Goal: Task Accomplishment & Management: Complete application form

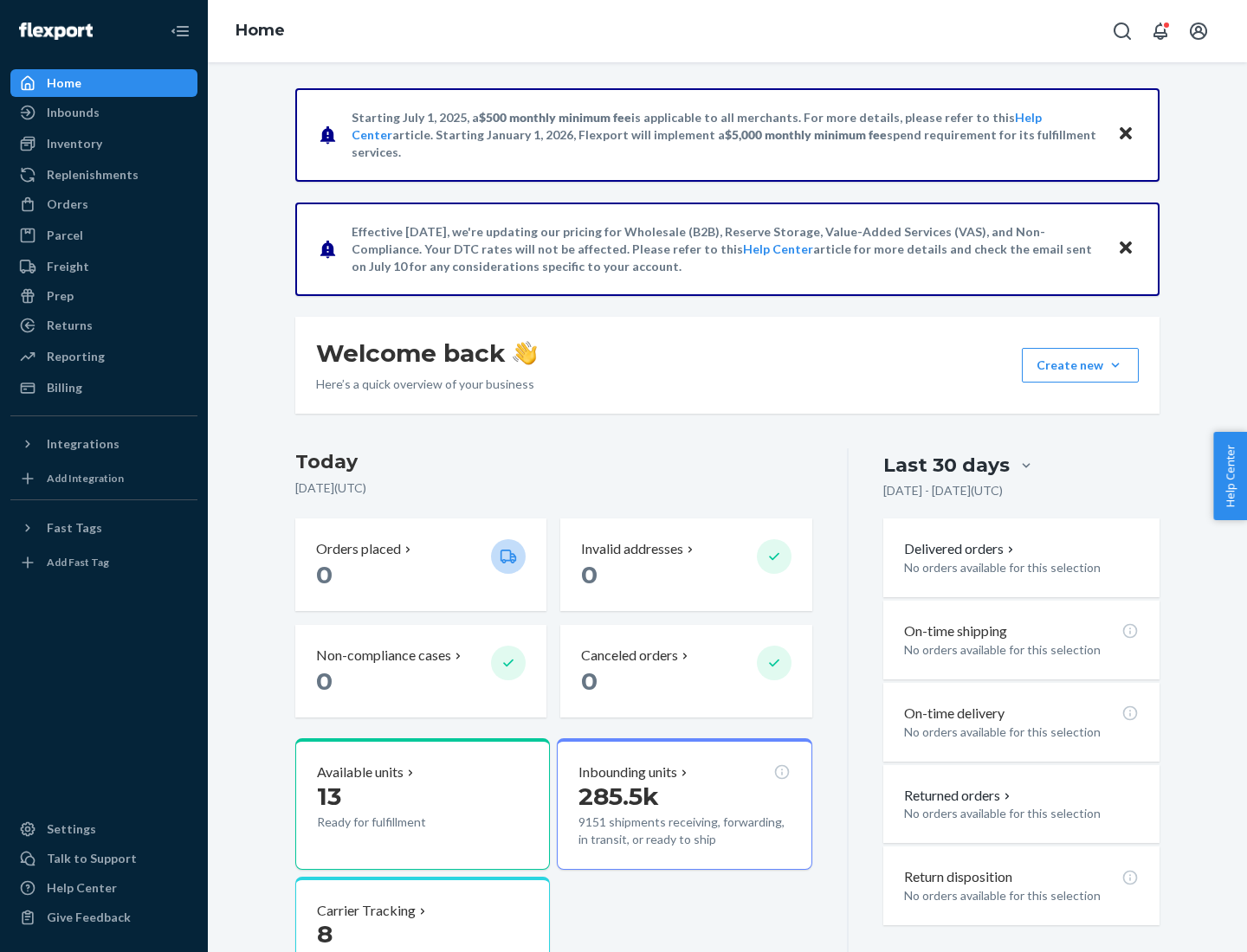
click at [1116, 366] on button "Create new Create new inbound Create new order Create new product" at bounding box center [1080, 365] width 117 height 34
click at [104, 112] on div "Inbounds" at bounding box center [104, 113] width 183 height 25
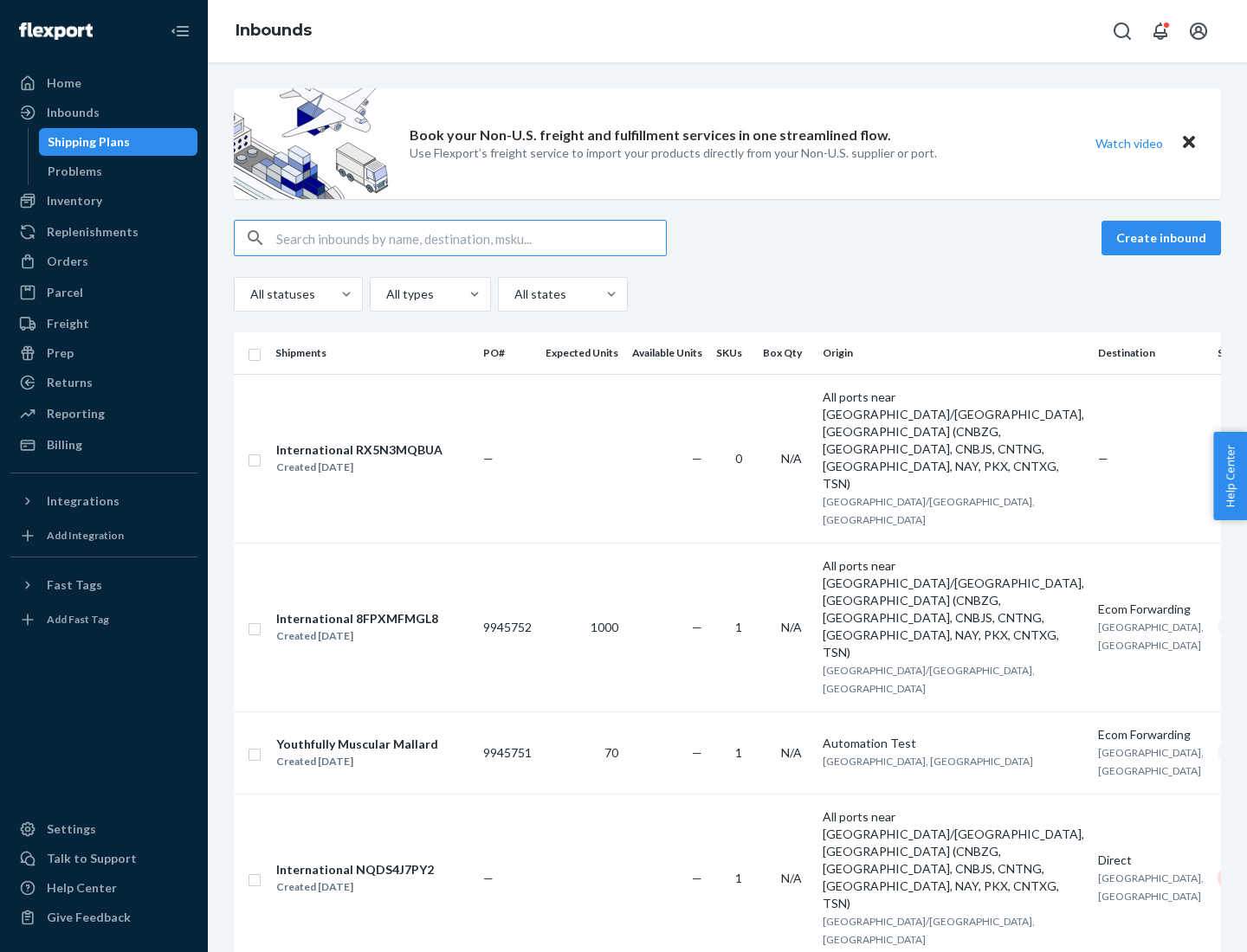
click at [1164, 238] on button "Create inbound" at bounding box center [1161, 238] width 120 height 34
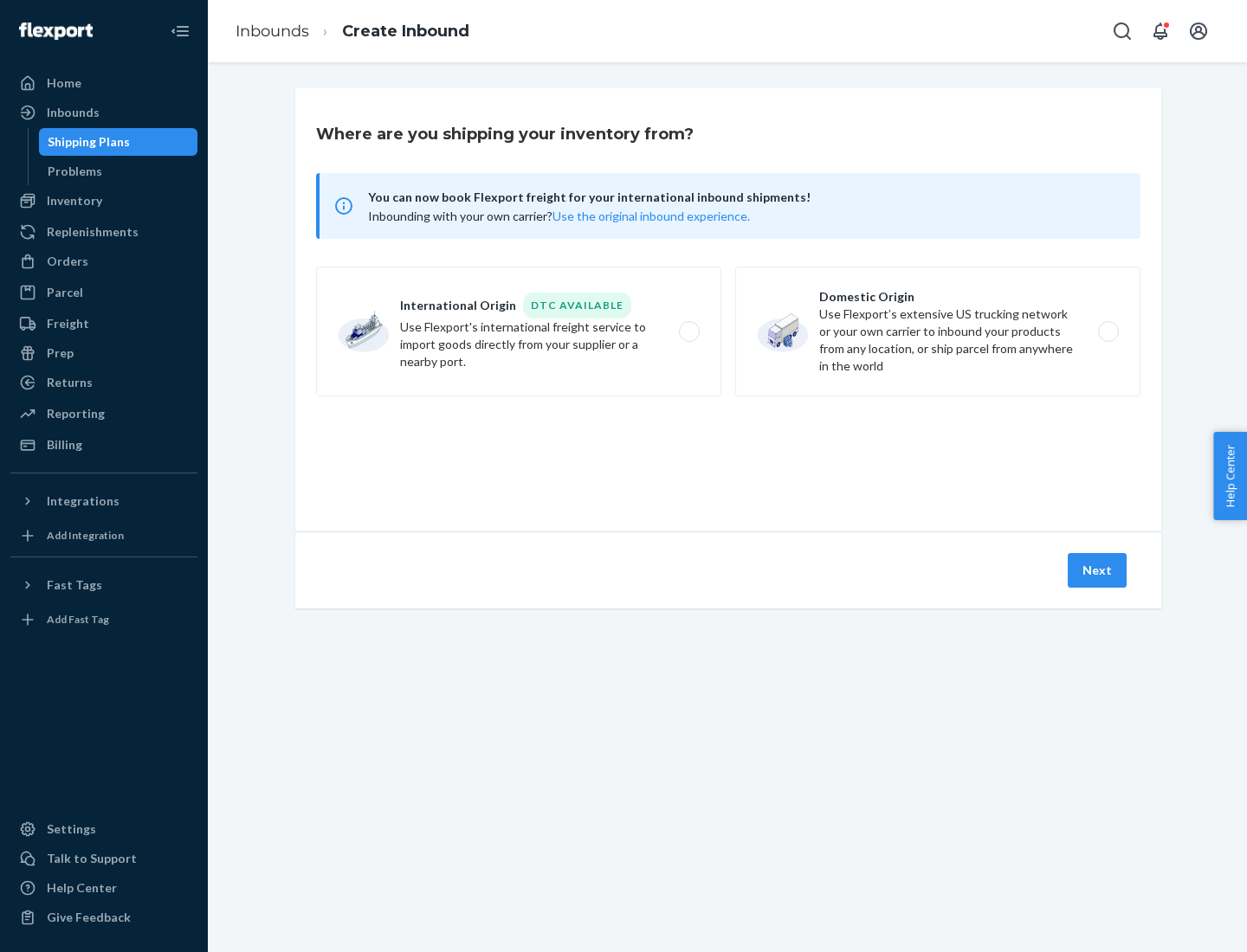
click at [938, 332] on label "Domestic Origin Use Flexport’s extensive US trucking network or your own carrie…" at bounding box center [938, 332] width 405 height 130
click at [1107, 332] on input "Domestic Origin Use Flexport’s extensive US trucking network or your own carrie…" at bounding box center [1113, 333] width 11 height 11
radio input "true"
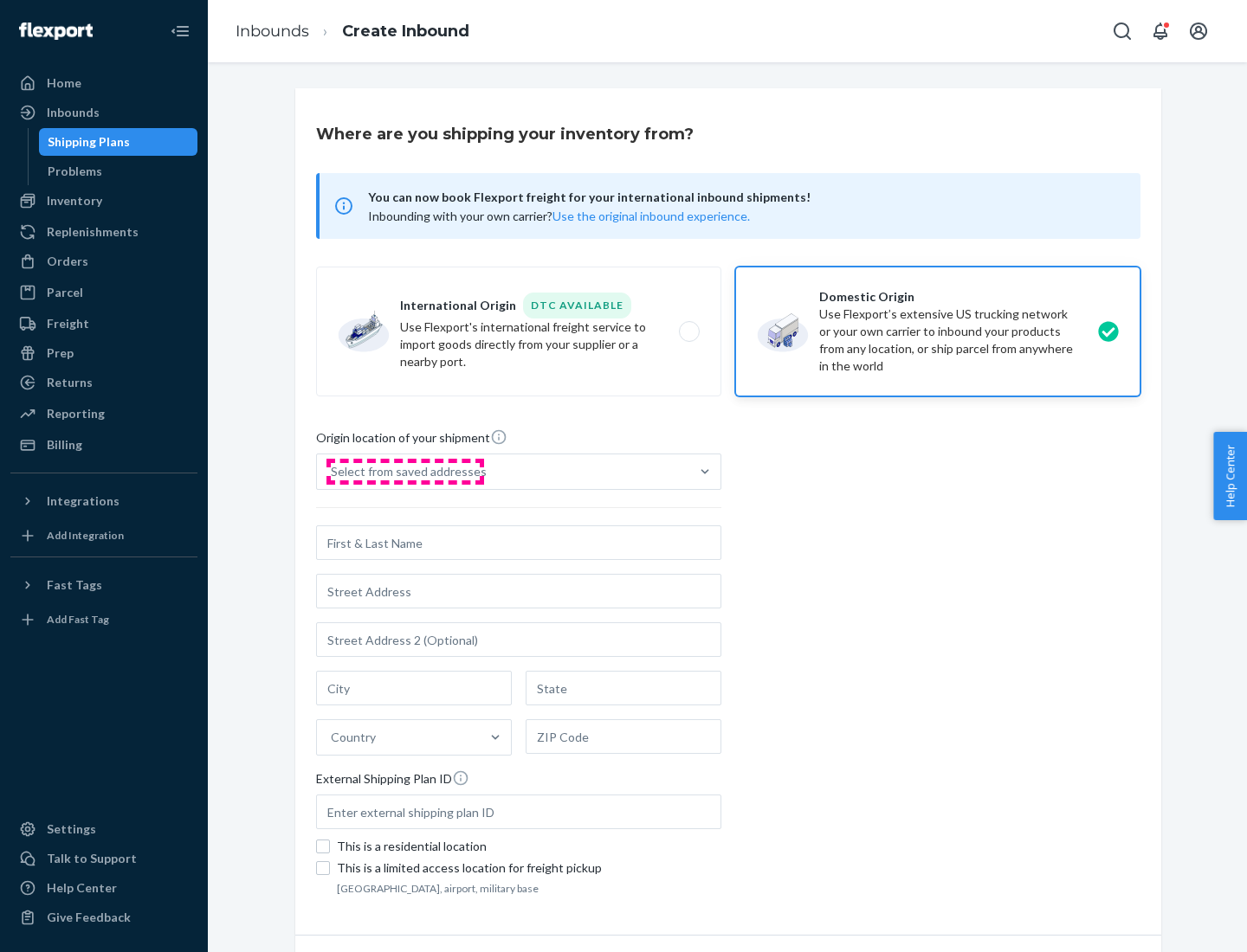
click at [405, 472] on div "Select from saved addresses" at bounding box center [409, 472] width 156 height 17
click at [333, 472] on input "Select from saved addresses" at bounding box center [332, 472] width 2 height 17
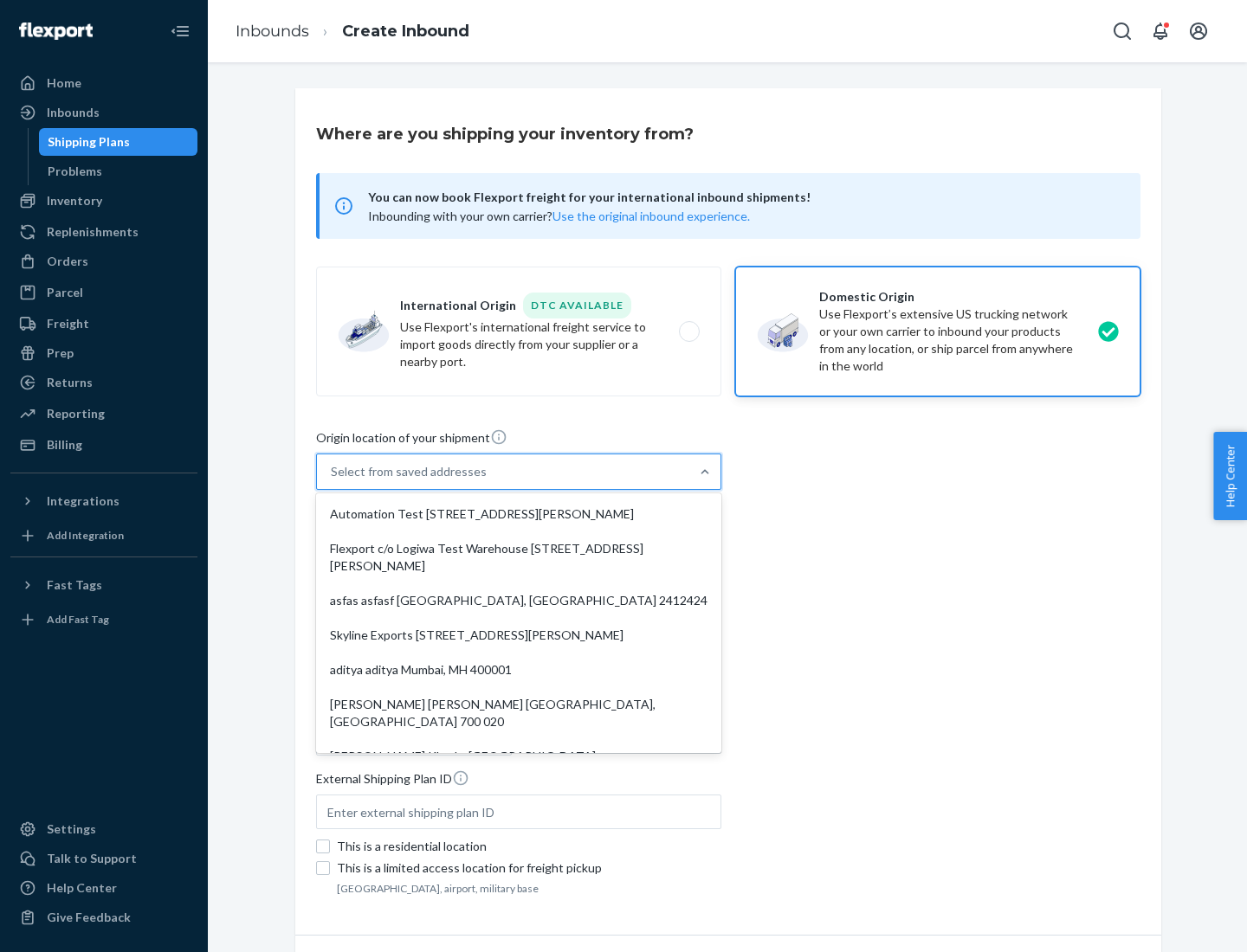
scroll to position [7, 0]
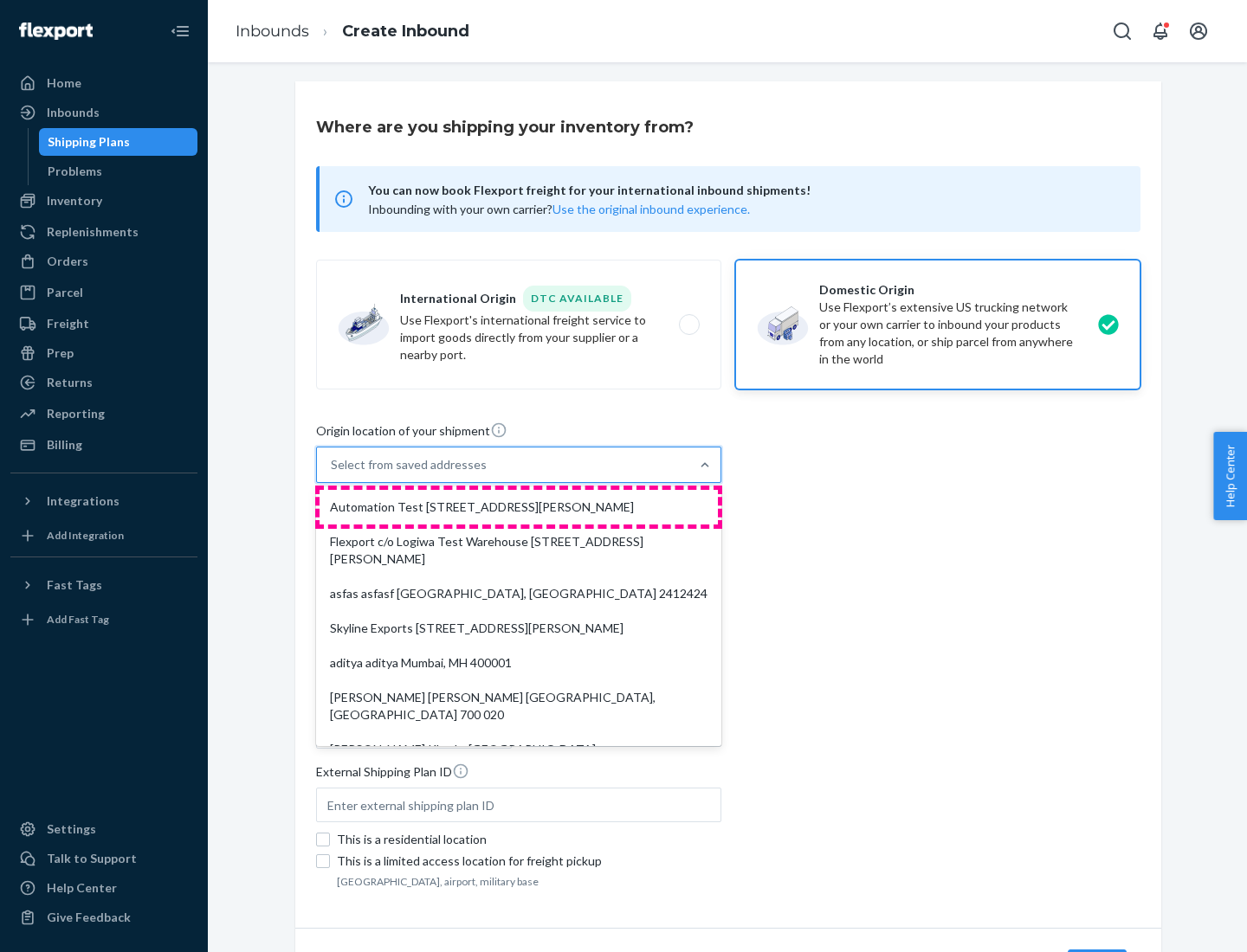
click at [519, 507] on div "Automation Test [STREET_ADDRESS][PERSON_NAME]" at bounding box center [518, 507] width 398 height 34
click at [333, 473] on input "option Automation Test [STREET_ADDRESS][PERSON_NAME]. 9 results available. Use …" at bounding box center [332, 465] width 2 height 17
type input "Automation Test"
type input "9th Floor"
type input "[GEOGRAPHIC_DATA]"
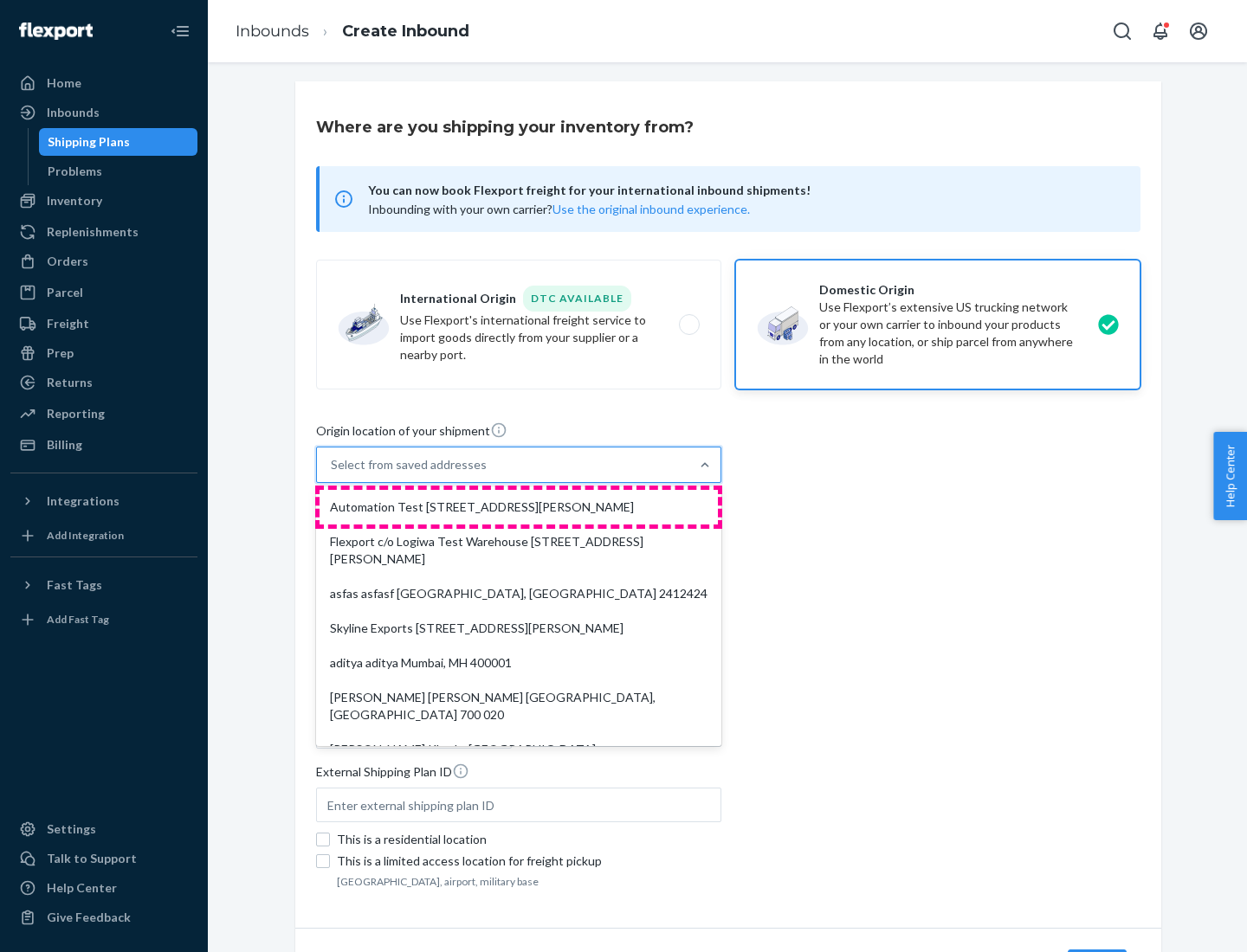
type input "CA"
type input "94104"
type input "[STREET_ADDRESS][PERSON_NAME]"
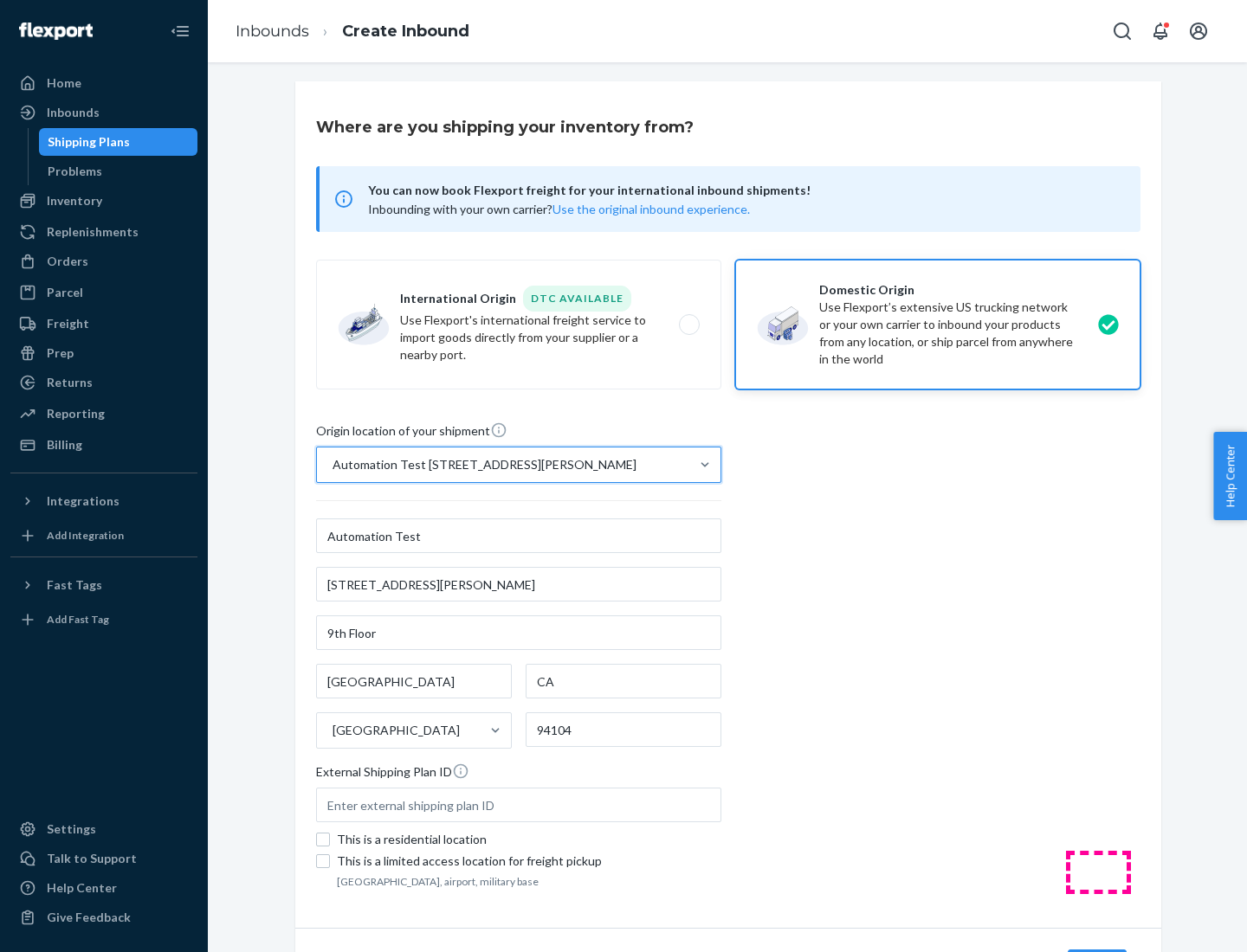
scroll to position [102, 0]
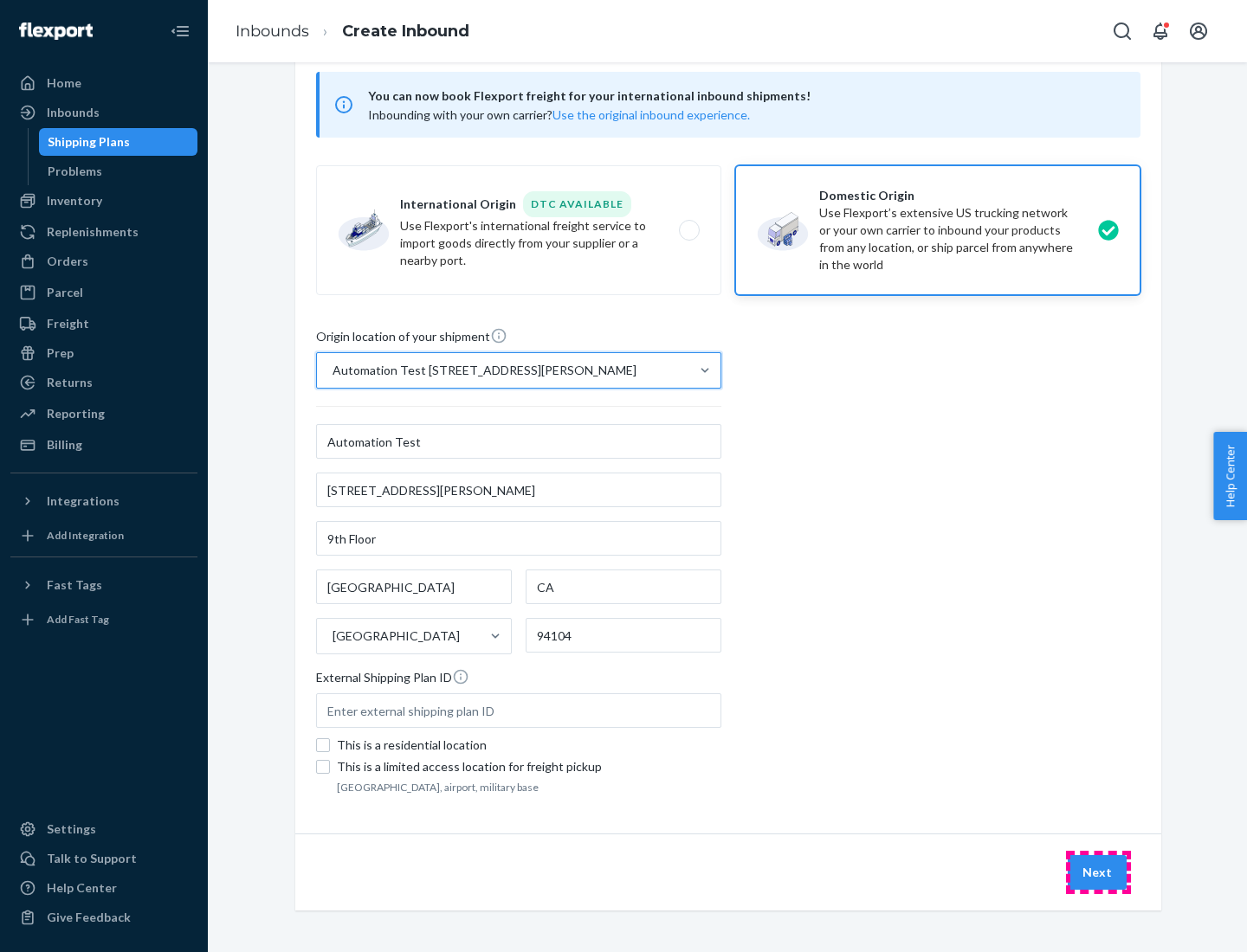
click at [1098, 873] on button "Next" at bounding box center [1098, 872] width 59 height 34
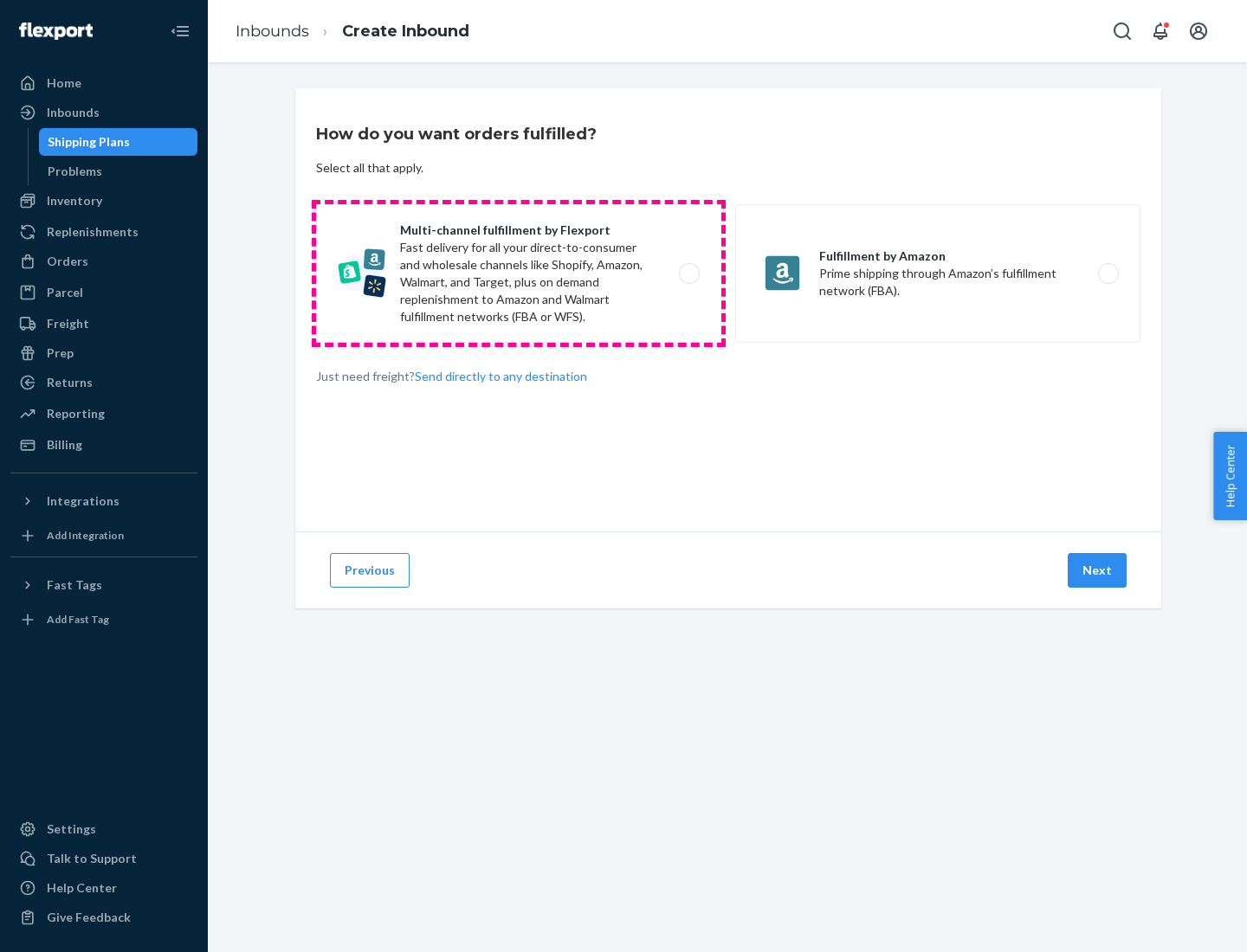
click at [519, 274] on label "Multi-channel fulfillment by Flexport Fast delivery for all your direct-to-cons…" at bounding box center [519, 274] width 405 height 139
click at [688, 274] on input "Multi-channel fulfillment by Flexport Fast delivery for all your direct-to-cons…" at bounding box center [694, 274] width 11 height 11
radio input "true"
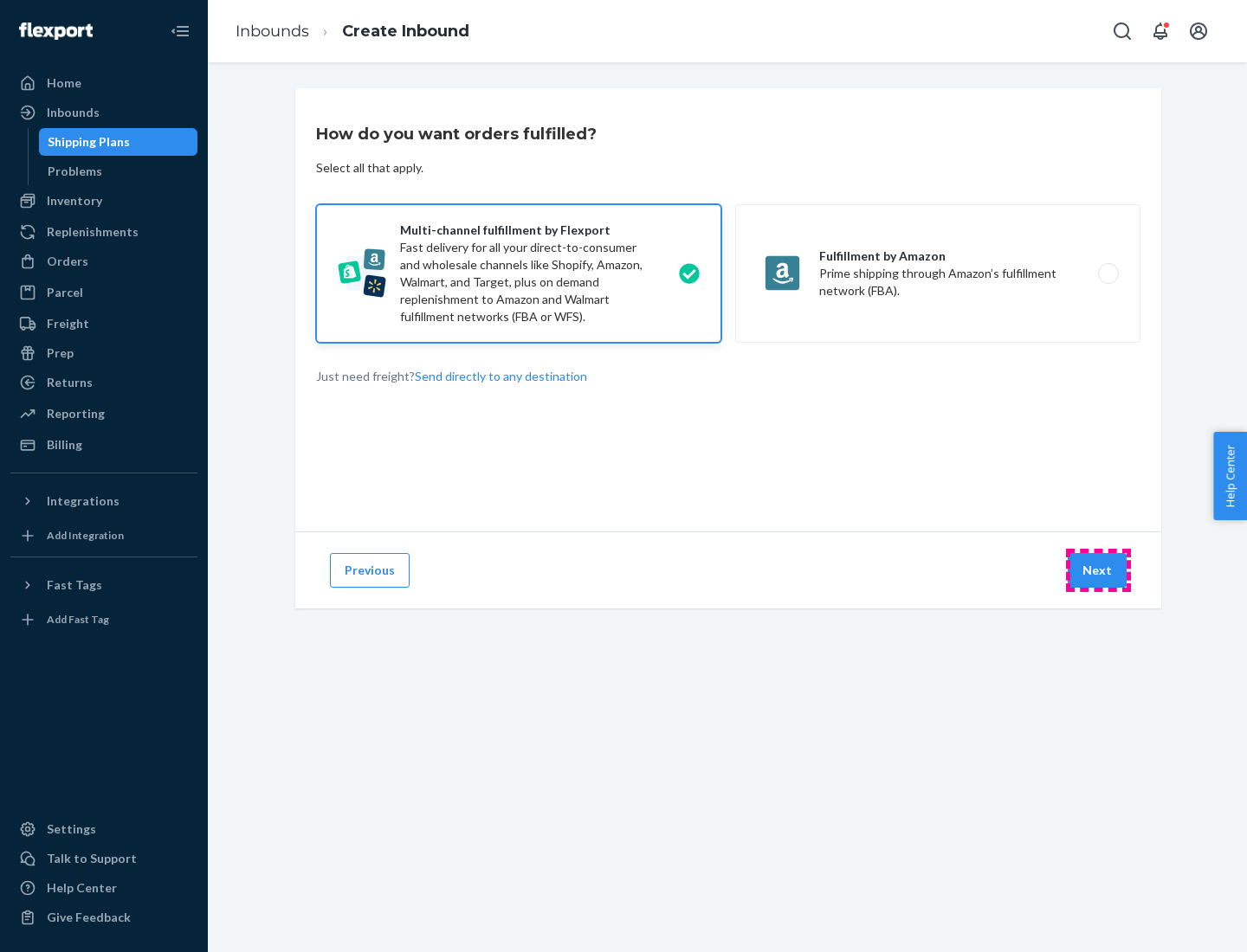
click at [1098, 570] on button "Next" at bounding box center [1098, 570] width 59 height 34
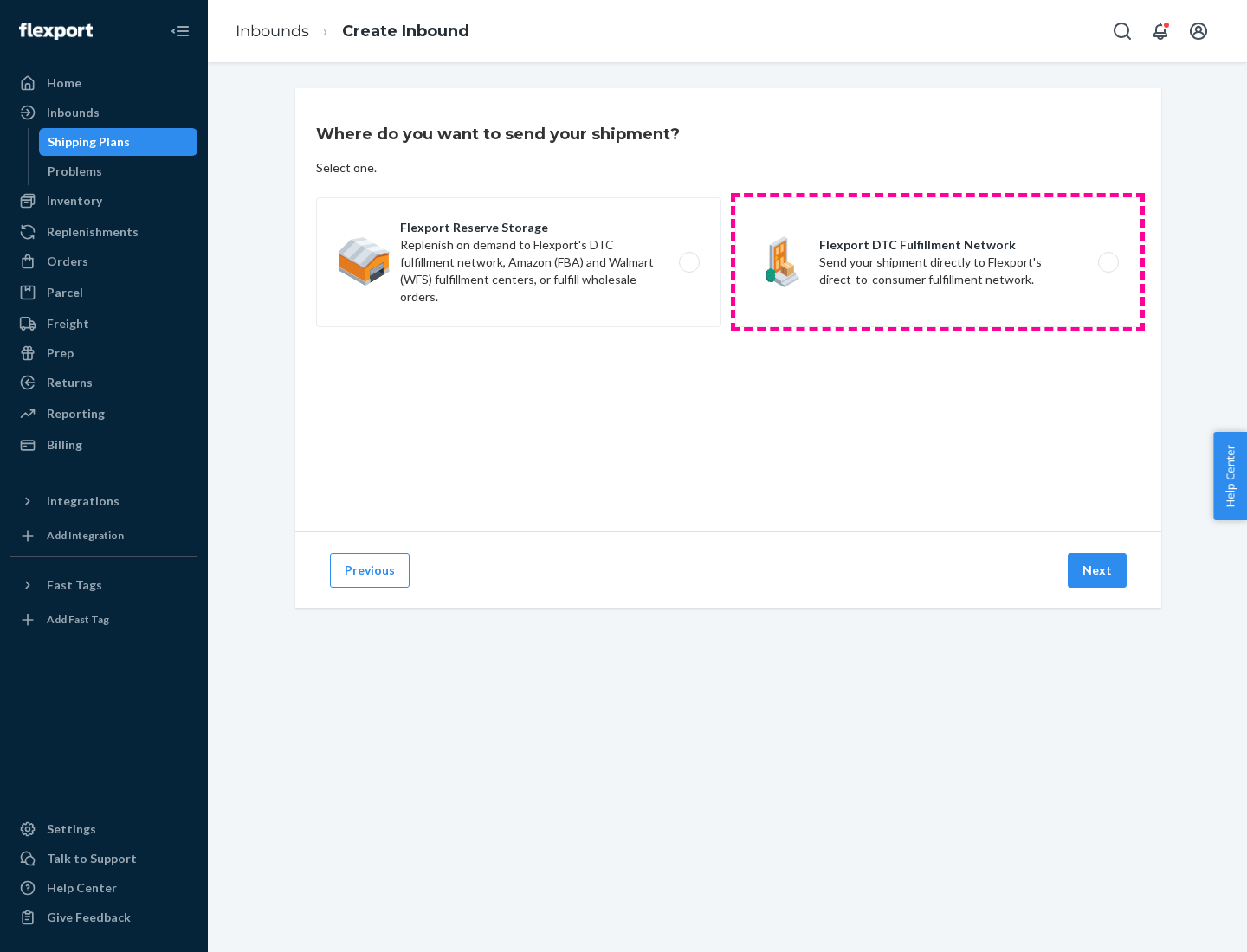
click at [938, 262] on label "Flexport DTC Fulfillment Network Send your shipment directly to Flexport's dire…" at bounding box center [938, 262] width 405 height 130
click at [1107, 262] on input "Flexport DTC Fulfillment Network Send your shipment directly to Flexport's dire…" at bounding box center [1113, 263] width 11 height 11
radio input "true"
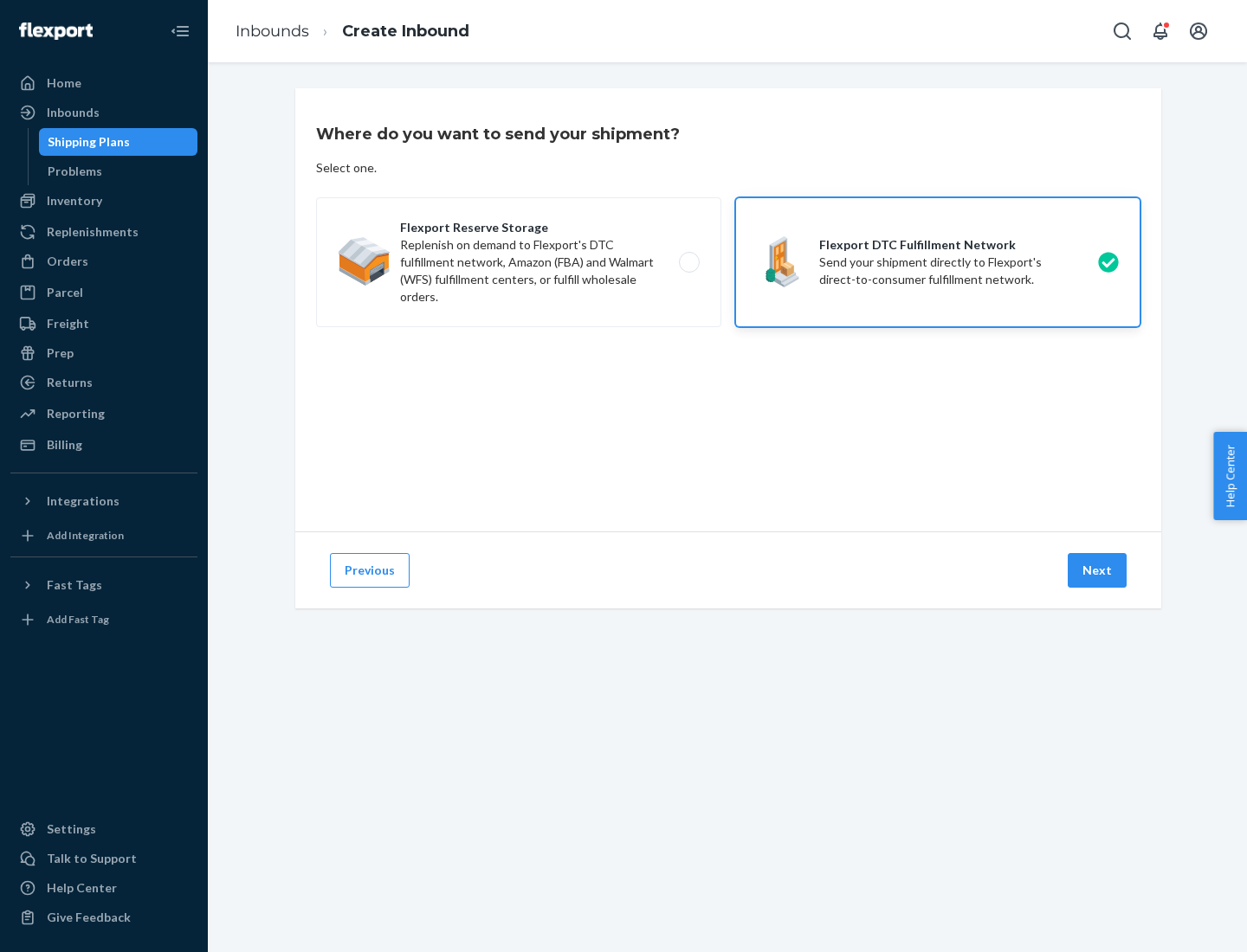
click at [1098, 570] on button "Next" at bounding box center [1098, 570] width 59 height 34
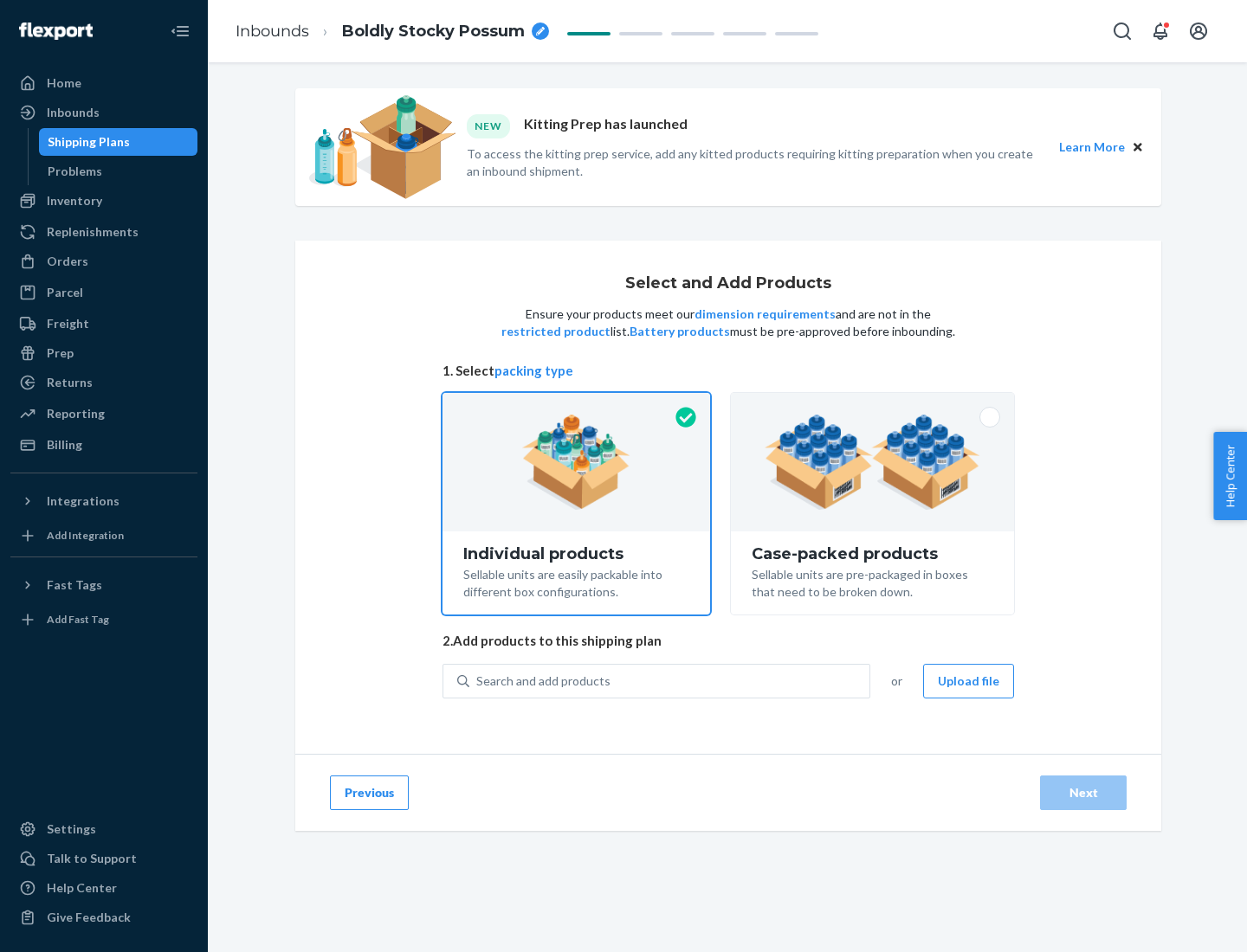
click at [873, 463] on img at bounding box center [873, 462] width 216 height 95
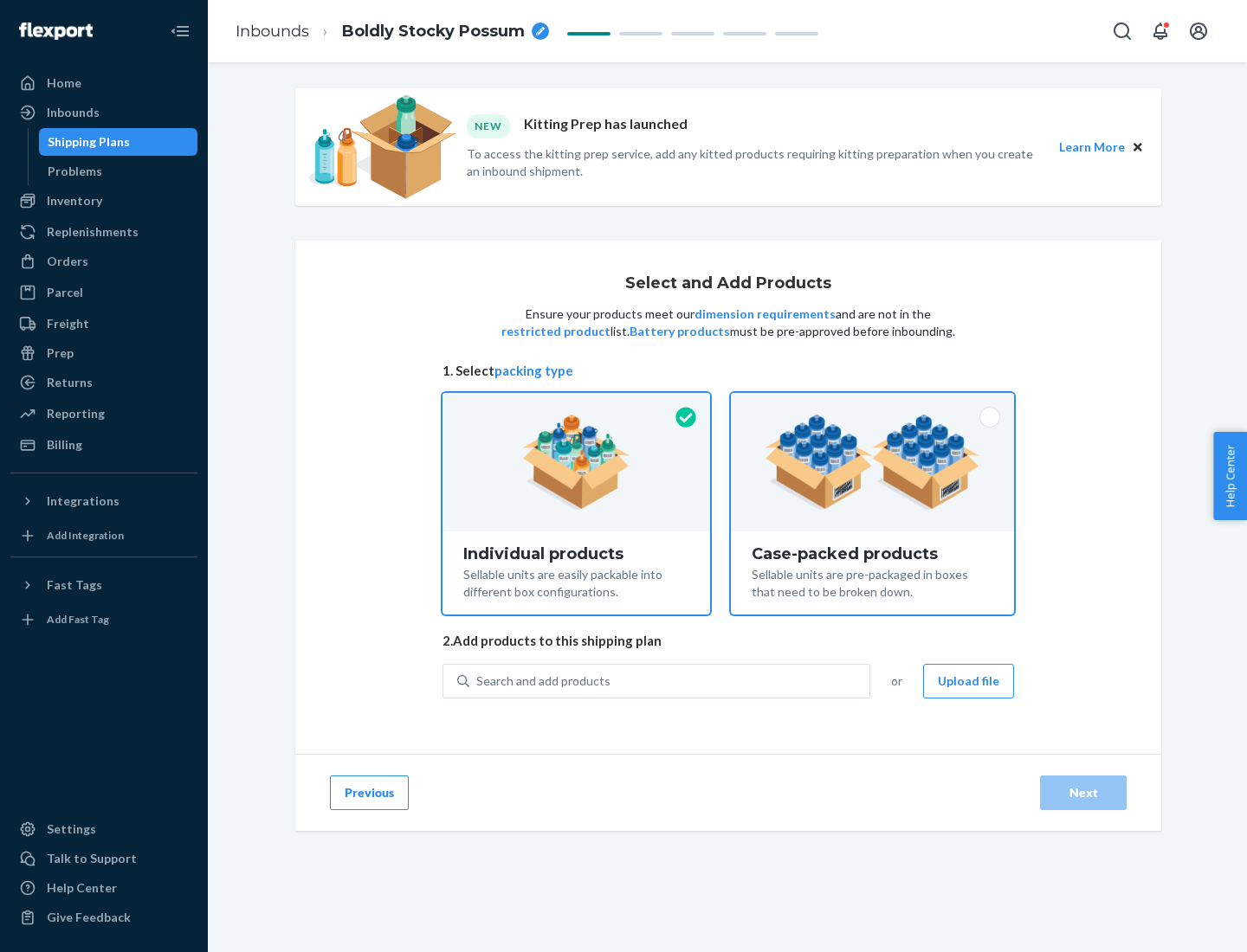
click at [873, 405] on input "Case-packed products Sellable units are pre-packaged in boxes that need to be b…" at bounding box center [873, 399] width 11 height 11
radio input "true"
radio input "false"
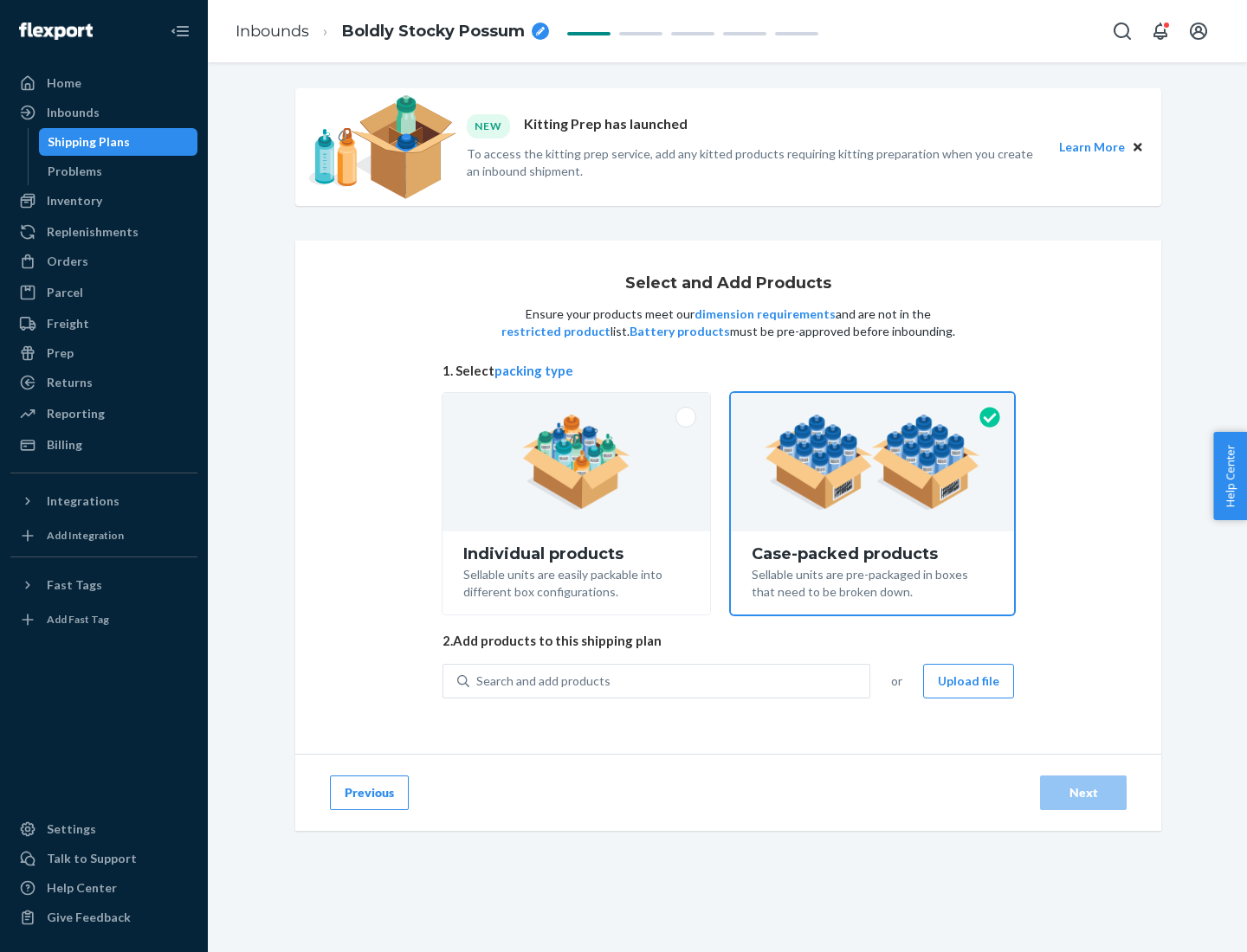
click at [670, 680] on div "Search and add products" at bounding box center [669, 681] width 400 height 31
click at [478, 680] on input "Search and add products" at bounding box center [477, 681] width 2 height 17
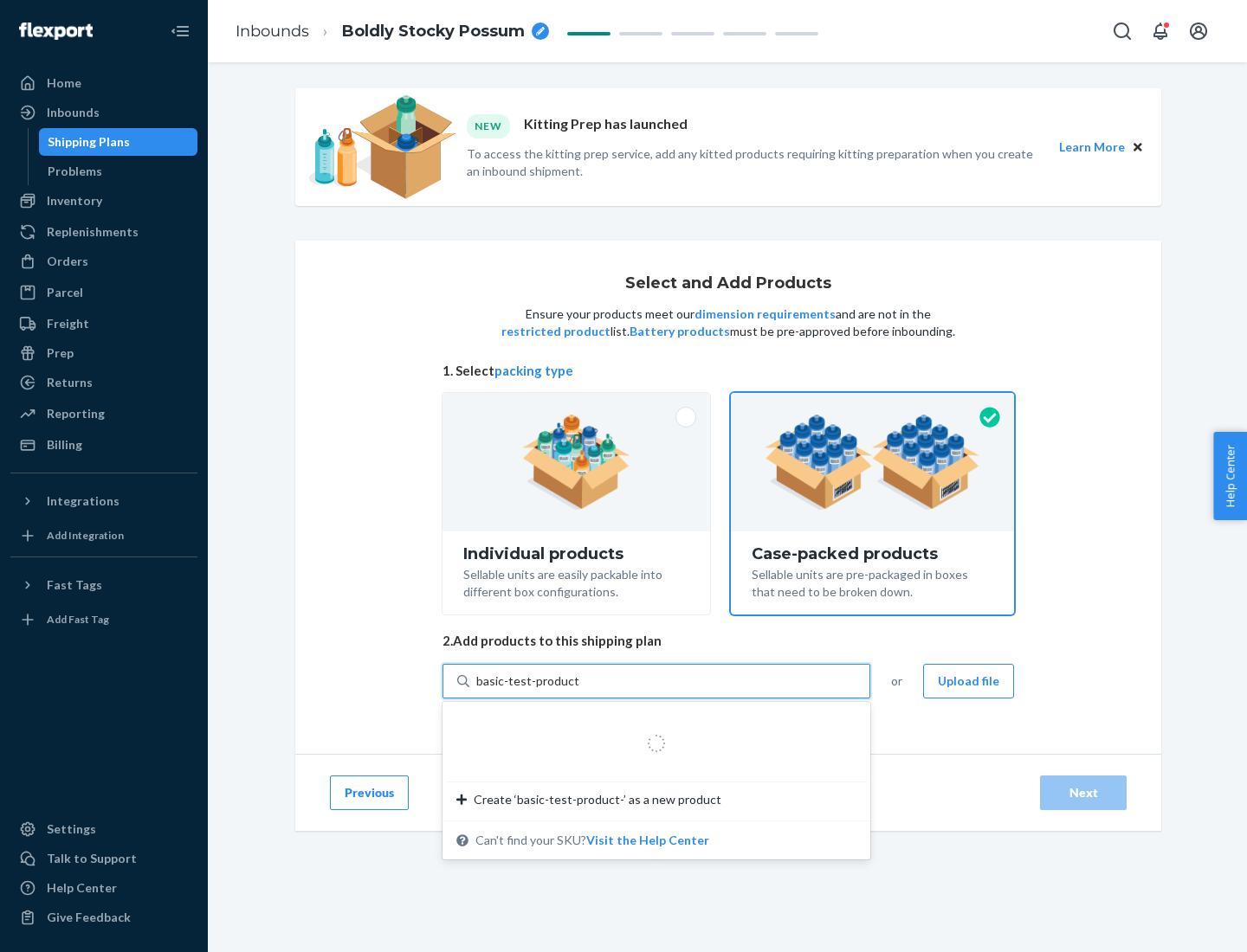
type input "basic-test-product-1"
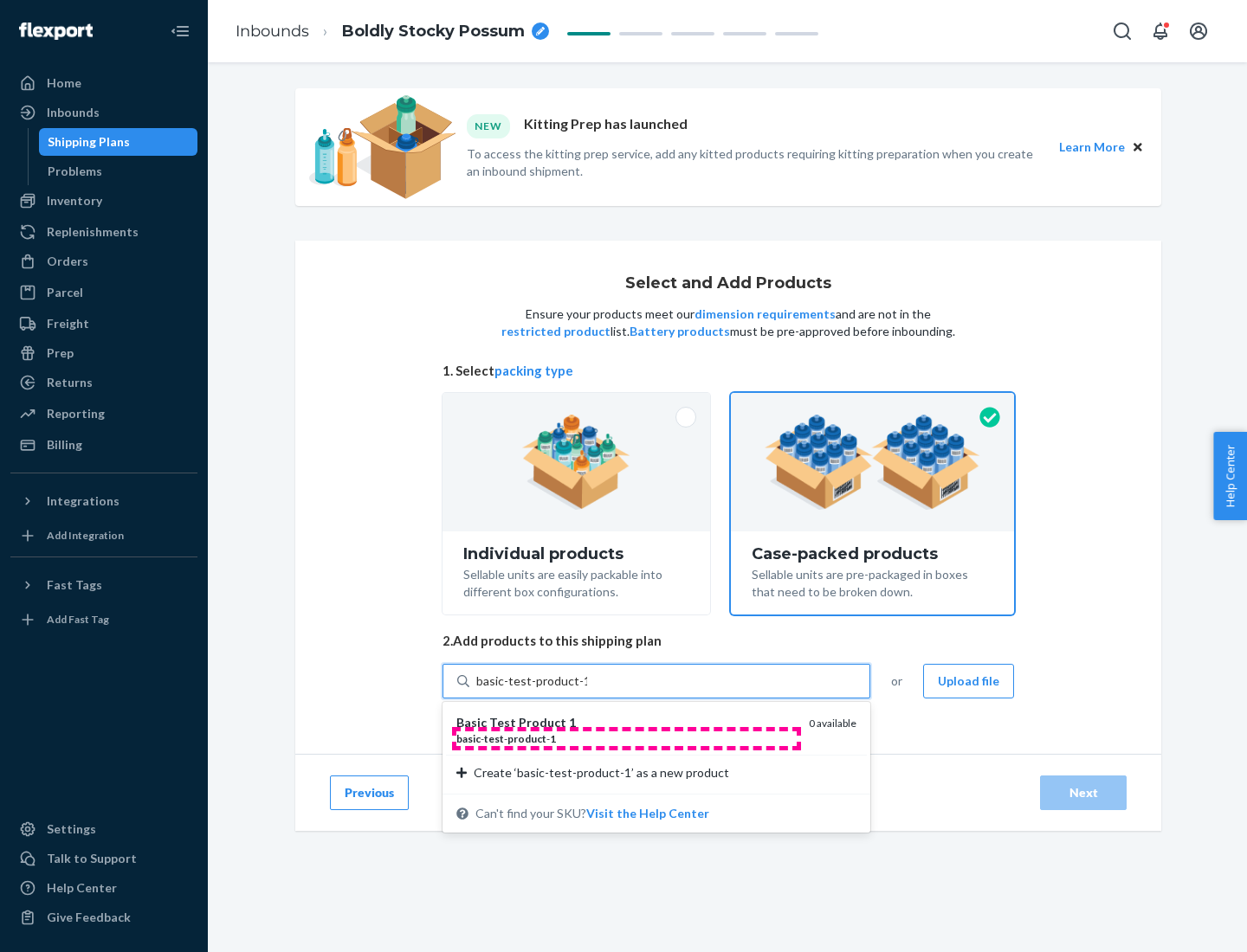
click at [626, 738] on div "basic - test - product - 1" at bounding box center [625, 738] width 338 height 14
click at [587, 690] on input "basic-test-product-1" at bounding box center [531, 681] width 111 height 17
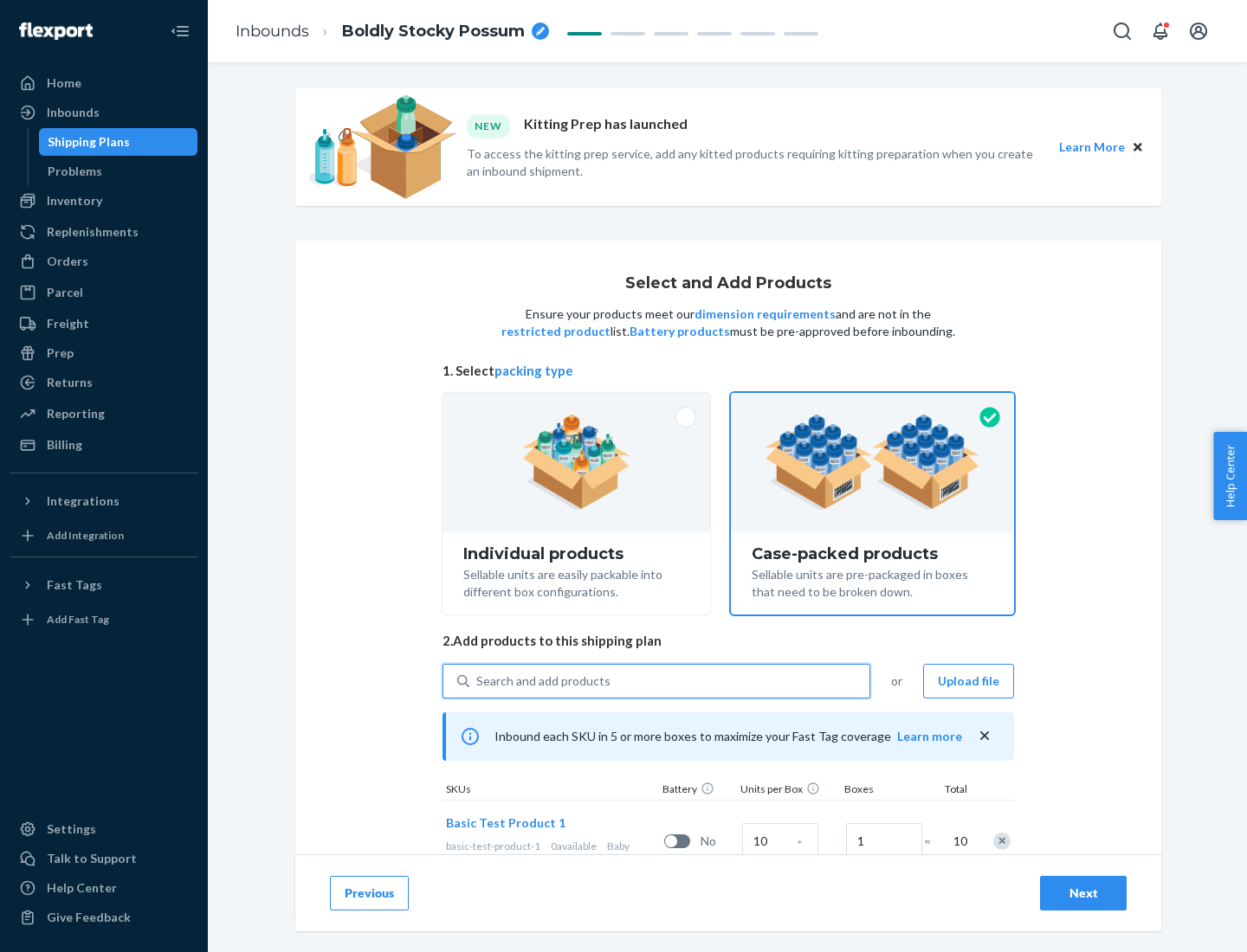
scroll to position [63, 0]
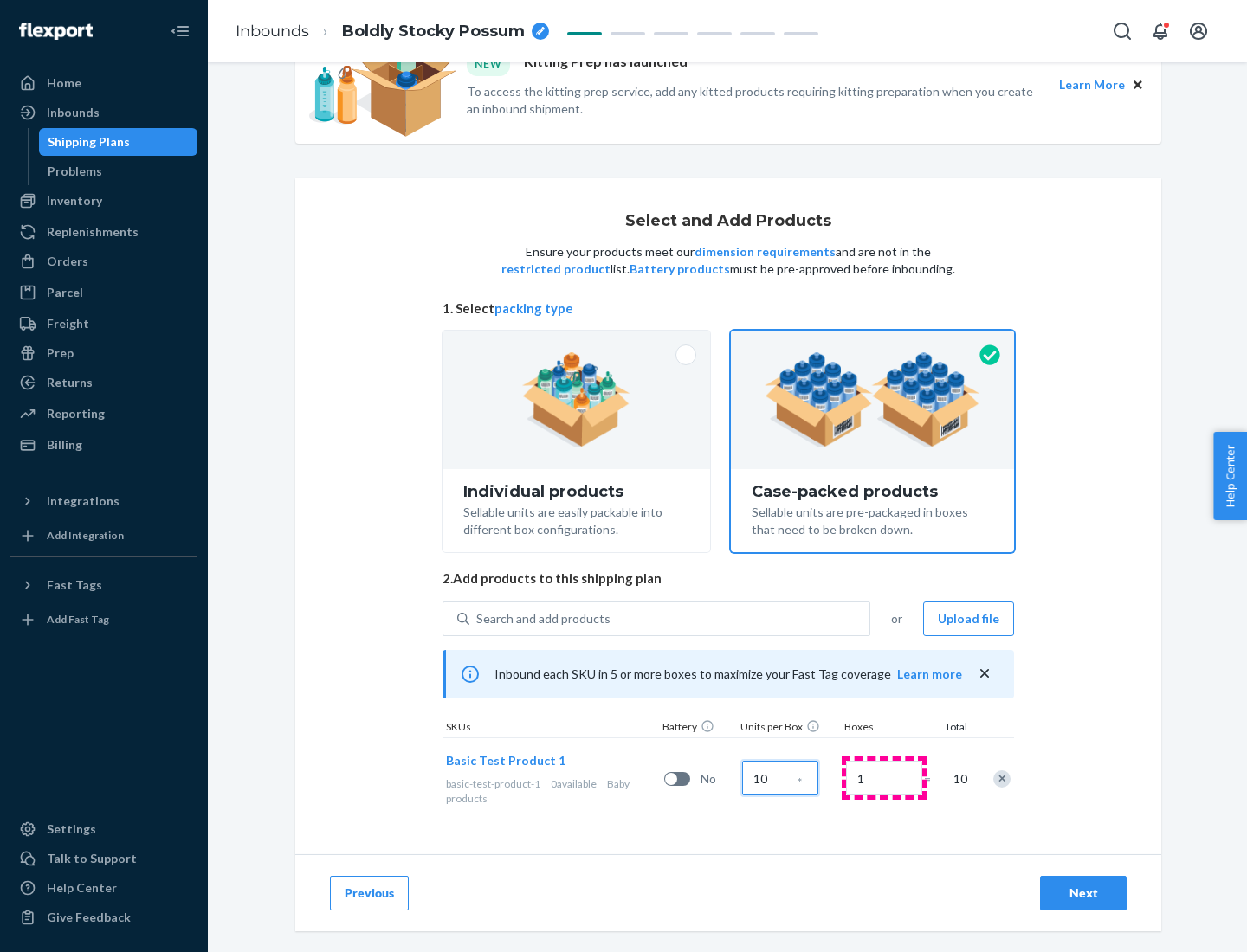
type input "10"
type input "7"
click at [1084, 893] on div "Next" at bounding box center [1084, 893] width 57 height 17
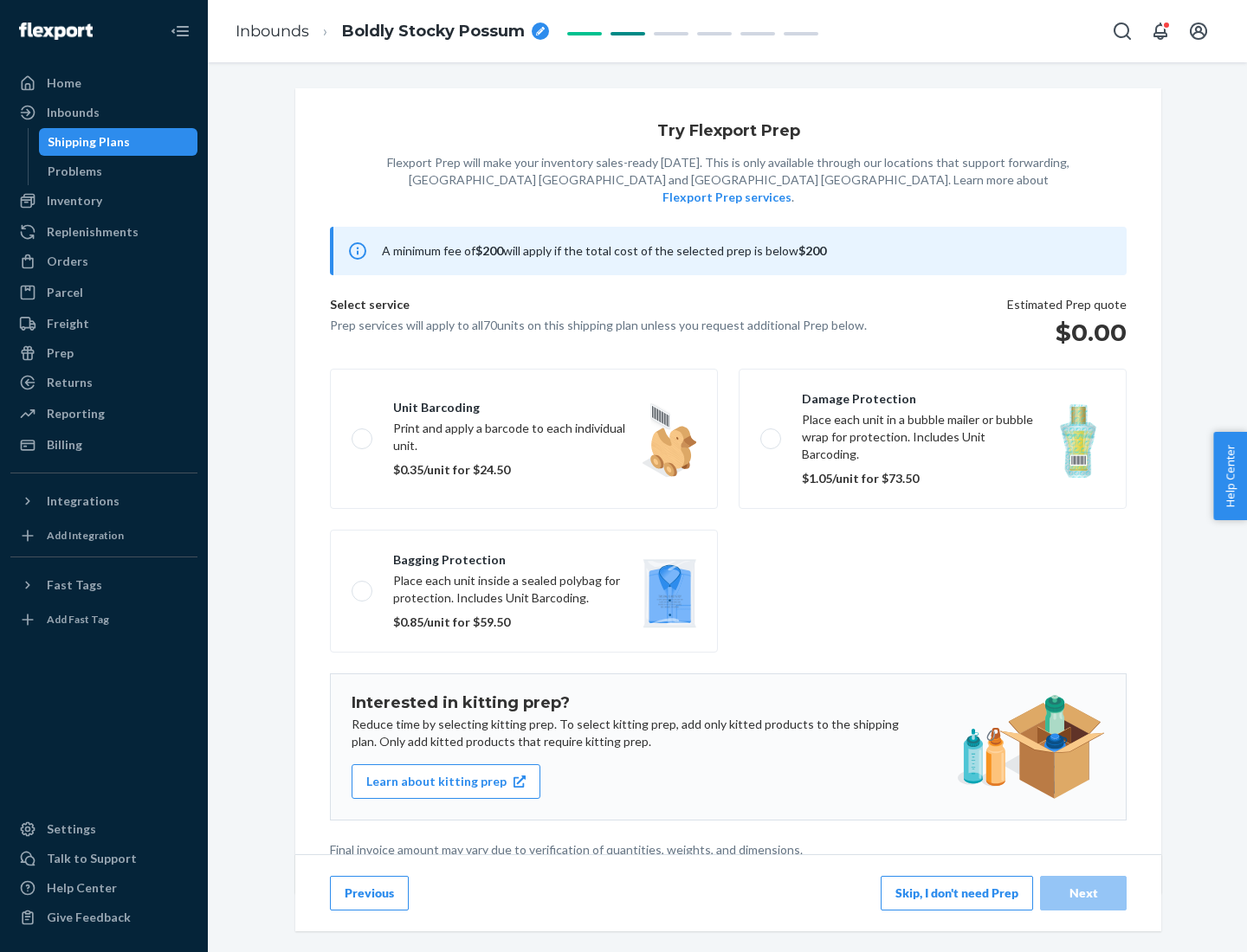
scroll to position [5, 0]
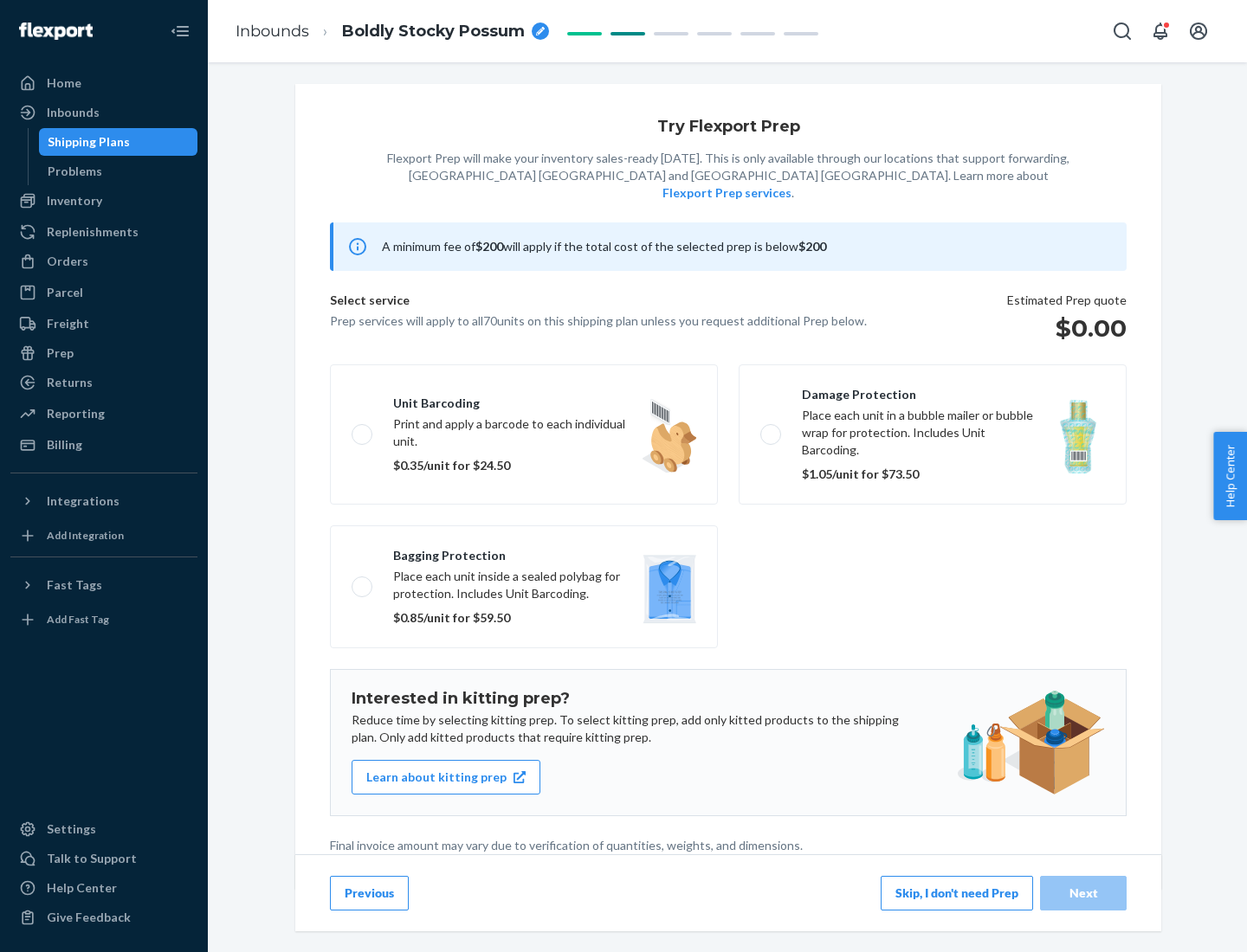
click at [524, 551] on label "Bagging protection Place each unit inside a sealed polybag for protection. Incl…" at bounding box center [524, 586] width 388 height 123
click at [363, 581] on input "Bagging protection Place each unit inside a sealed polybag for protection. Incl…" at bounding box center [357, 586] width 11 height 11
checkbox input "true"
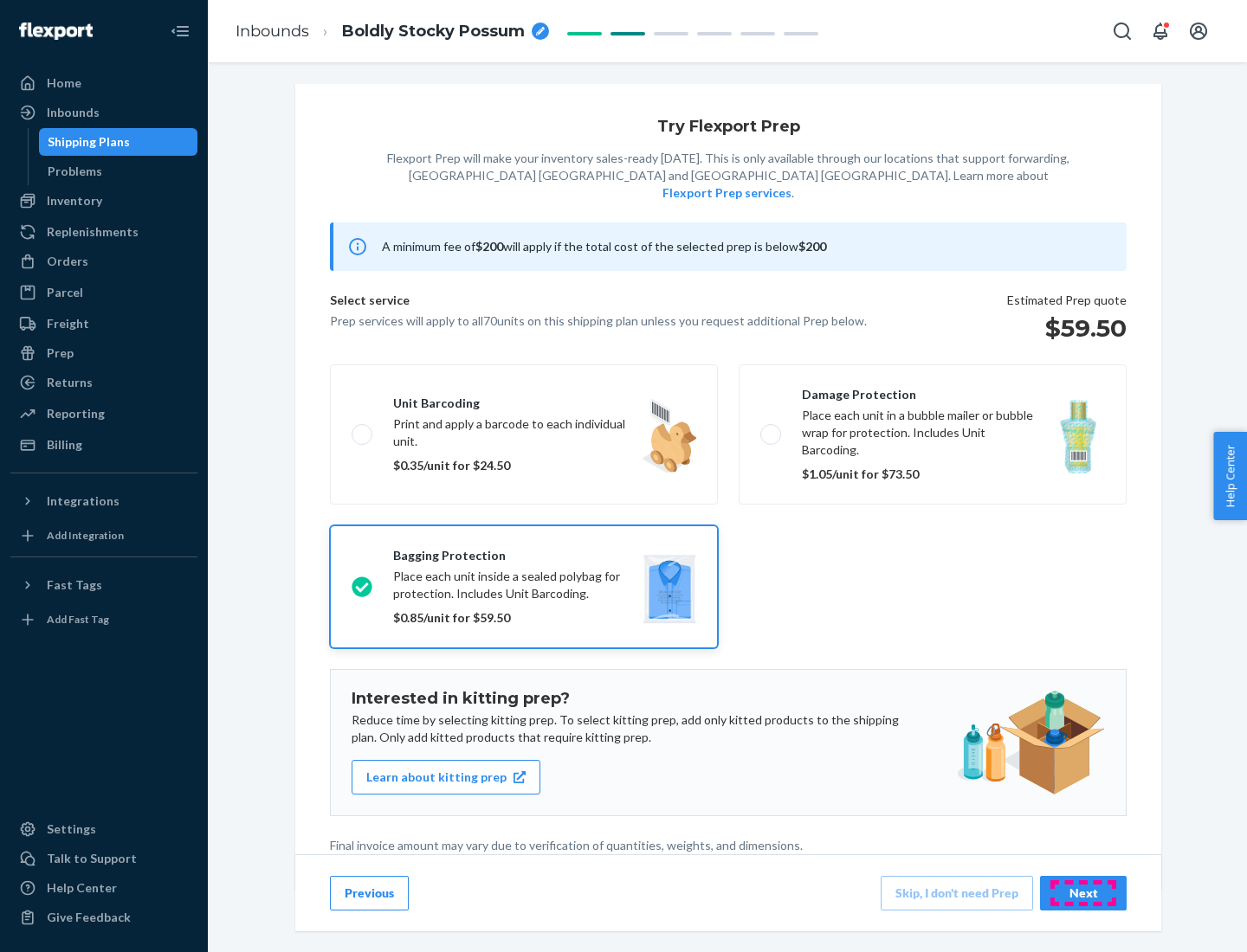
click at [1084, 892] on div "Next" at bounding box center [1084, 893] width 57 height 17
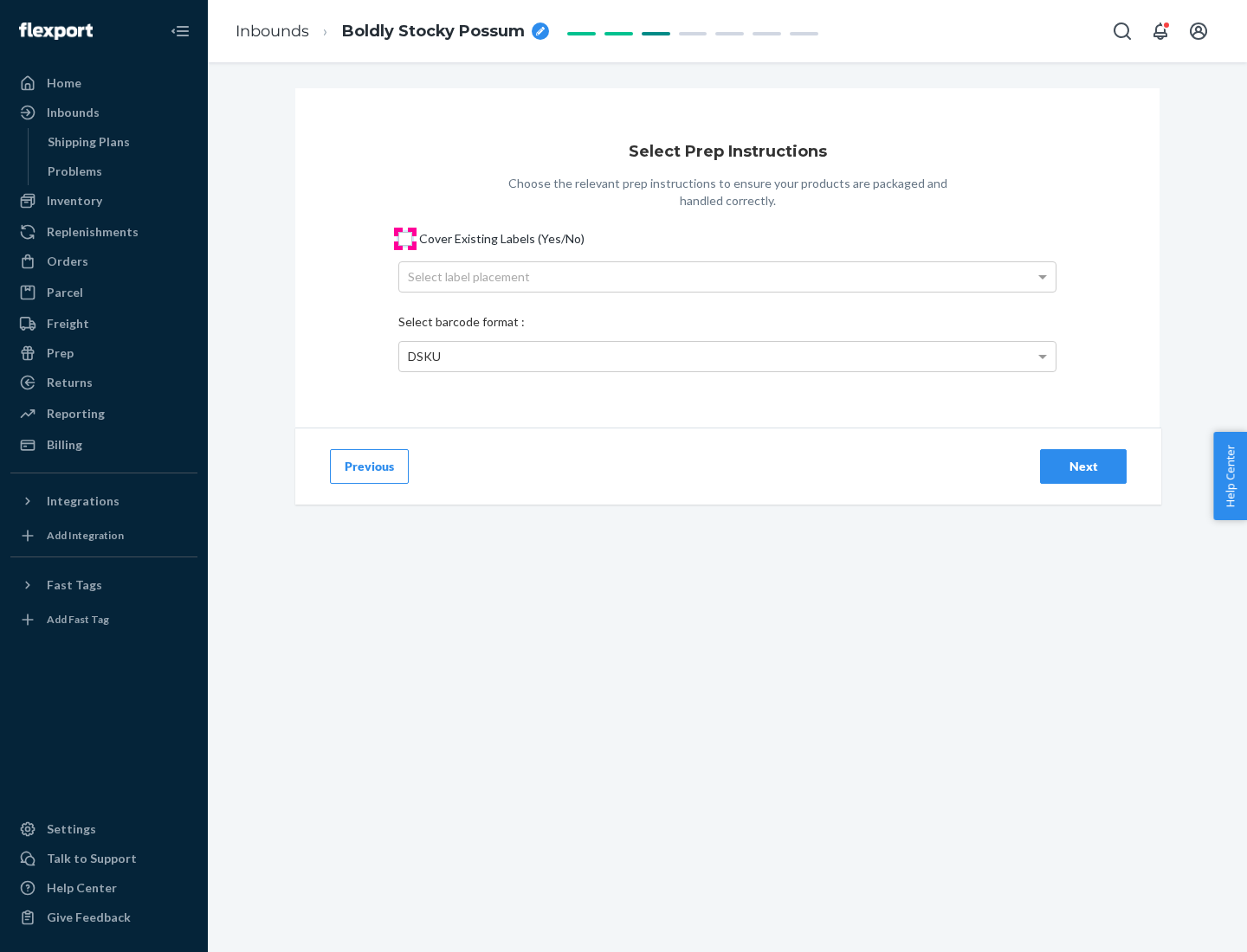
click at [405, 238] on input "Cover Existing Labels (Yes/No)" at bounding box center [405, 238] width 14 height 14
checkbox input "true"
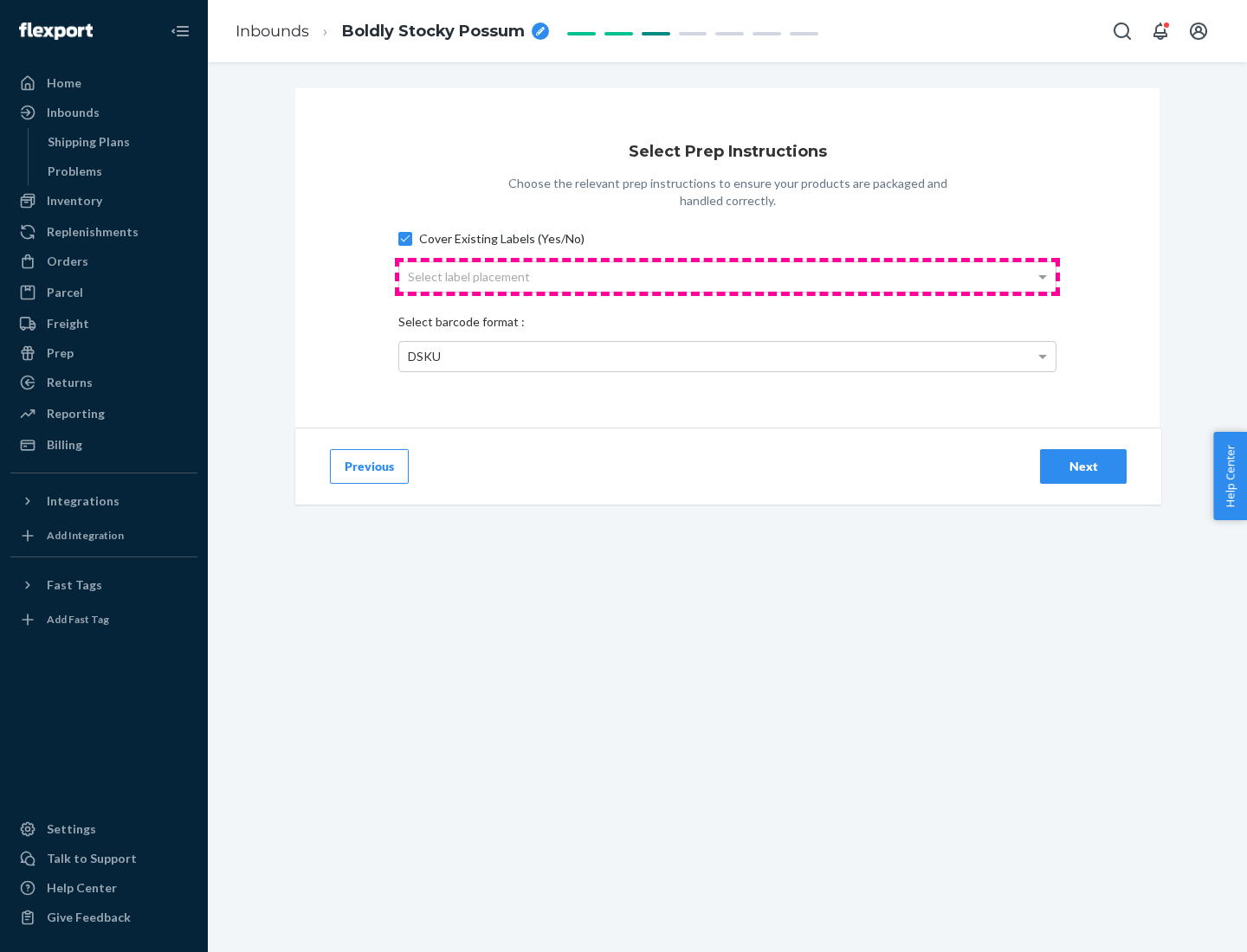
click at [727, 276] on div "Select label placement" at bounding box center [727, 276] width 657 height 29
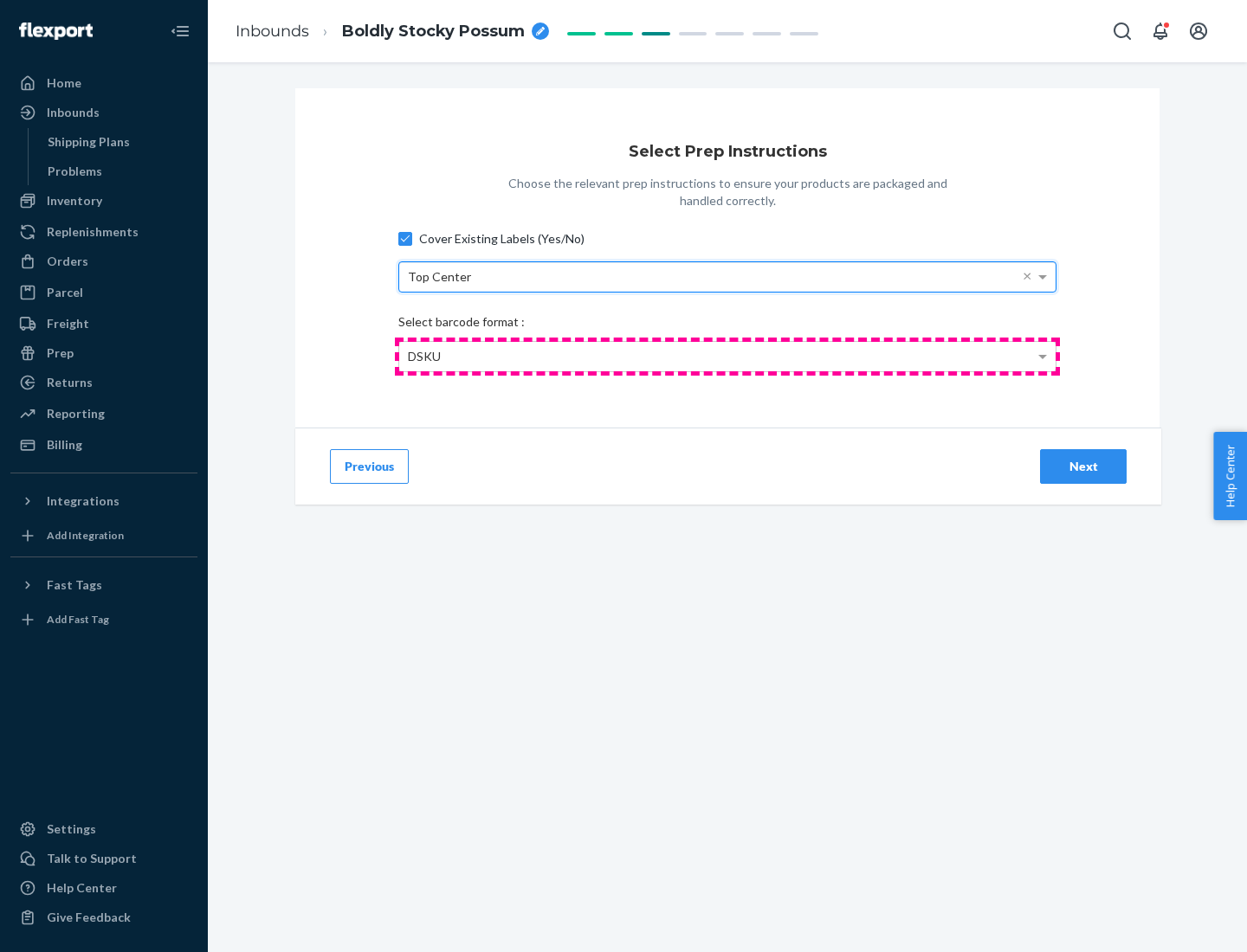
click at [727, 356] on div "DSKU" at bounding box center [727, 356] width 657 height 29
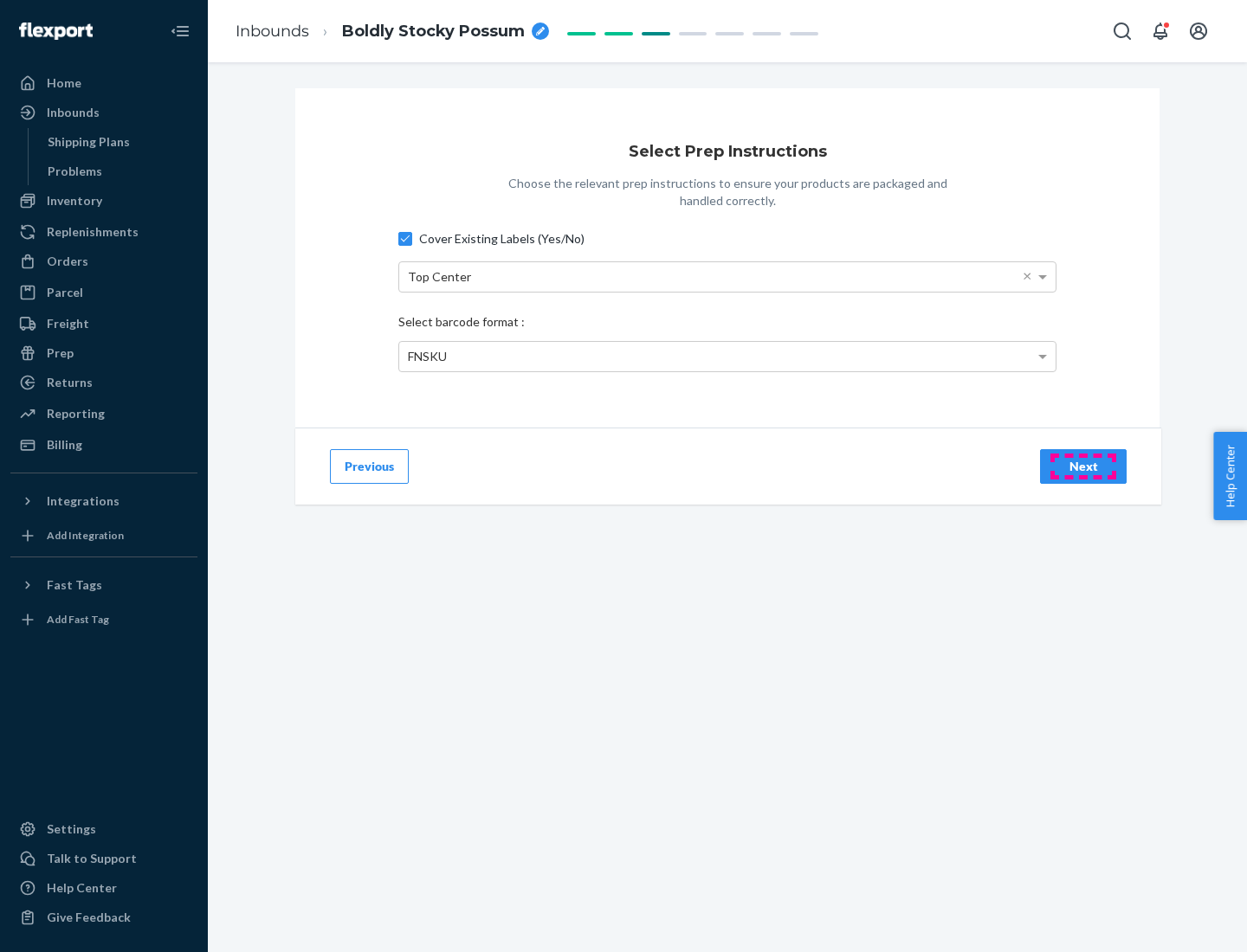
click at [1084, 466] on div "Next" at bounding box center [1084, 466] width 57 height 17
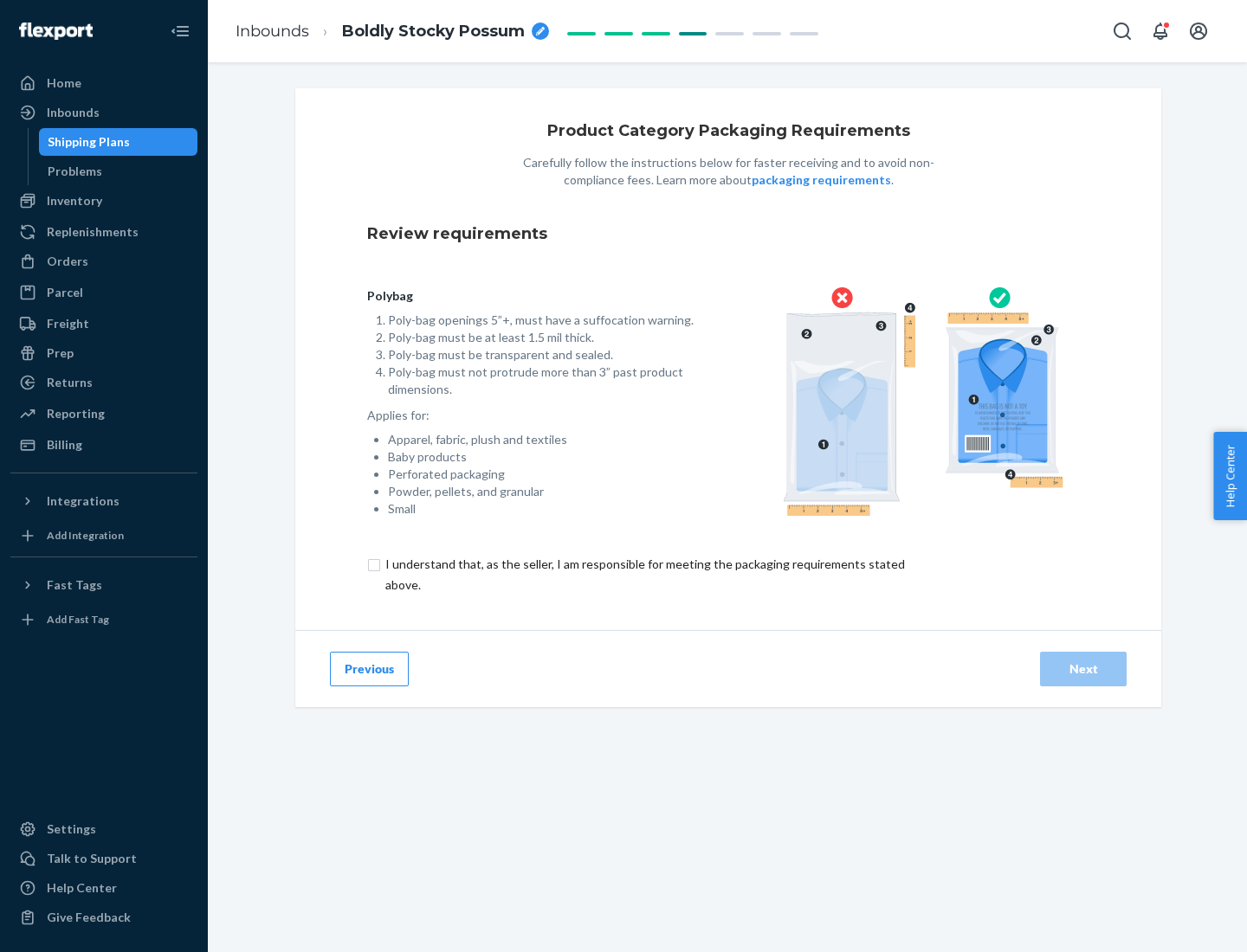
click at [643, 574] on input "checkbox" at bounding box center [655, 575] width 576 height 42
checkbox input "true"
click at [1084, 668] on div "Next" at bounding box center [1084, 669] width 57 height 17
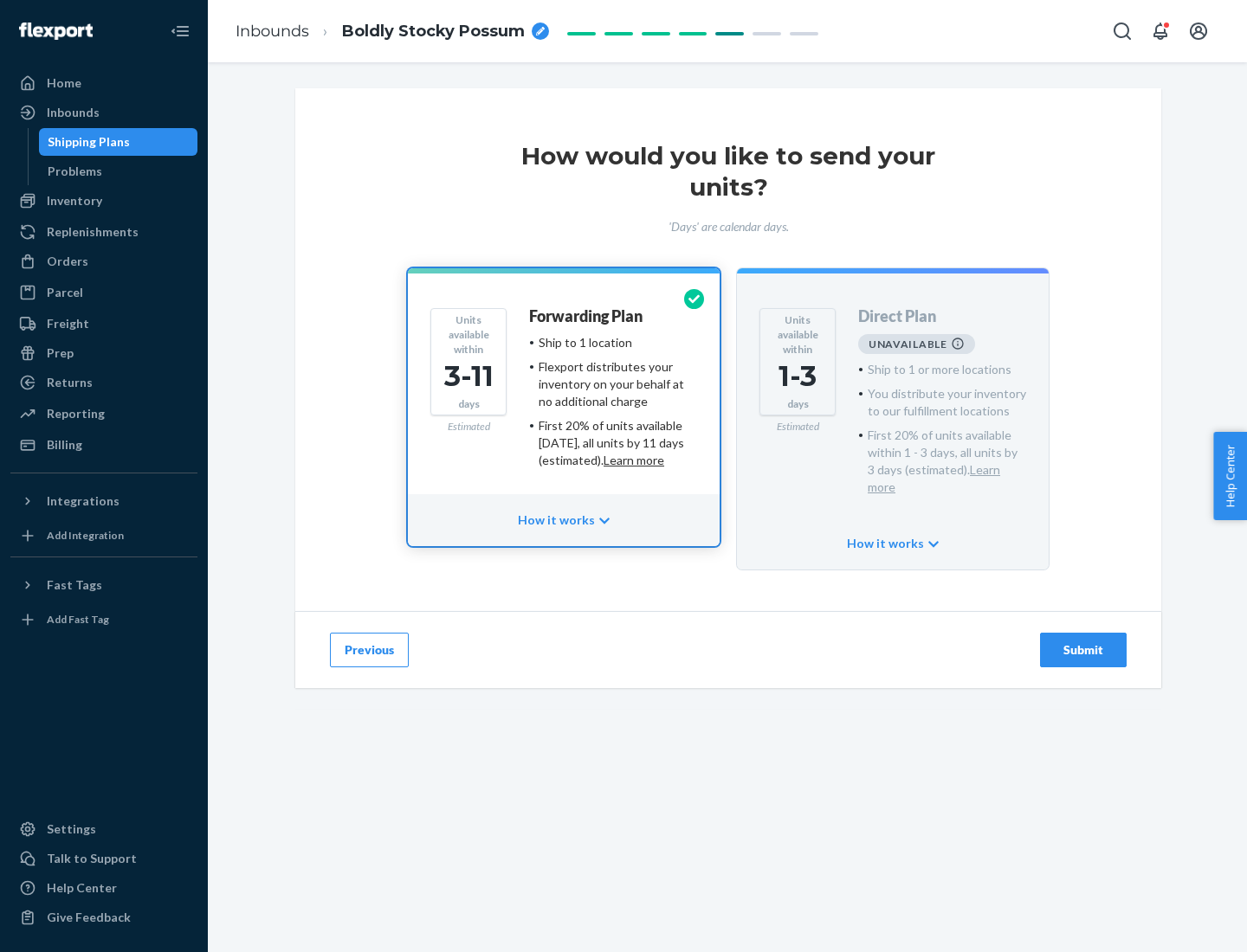
click at [587, 316] on h4 "Forwarding Plan" at bounding box center [585, 316] width 113 height 17
click at [1084, 641] on div "Submit" at bounding box center [1084, 650] width 57 height 17
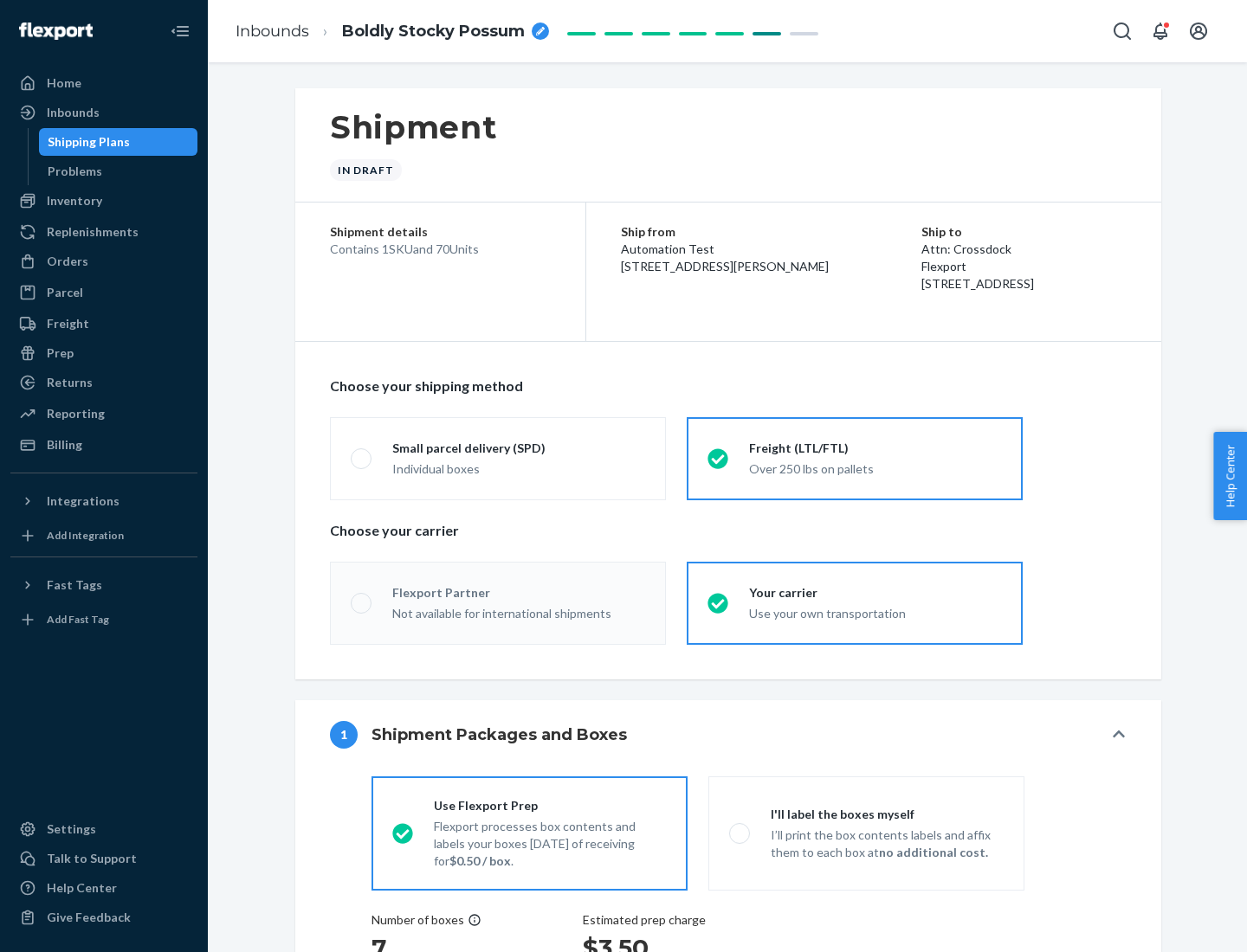
radio input "true"
radio input "false"
radio input "true"
radio input "false"
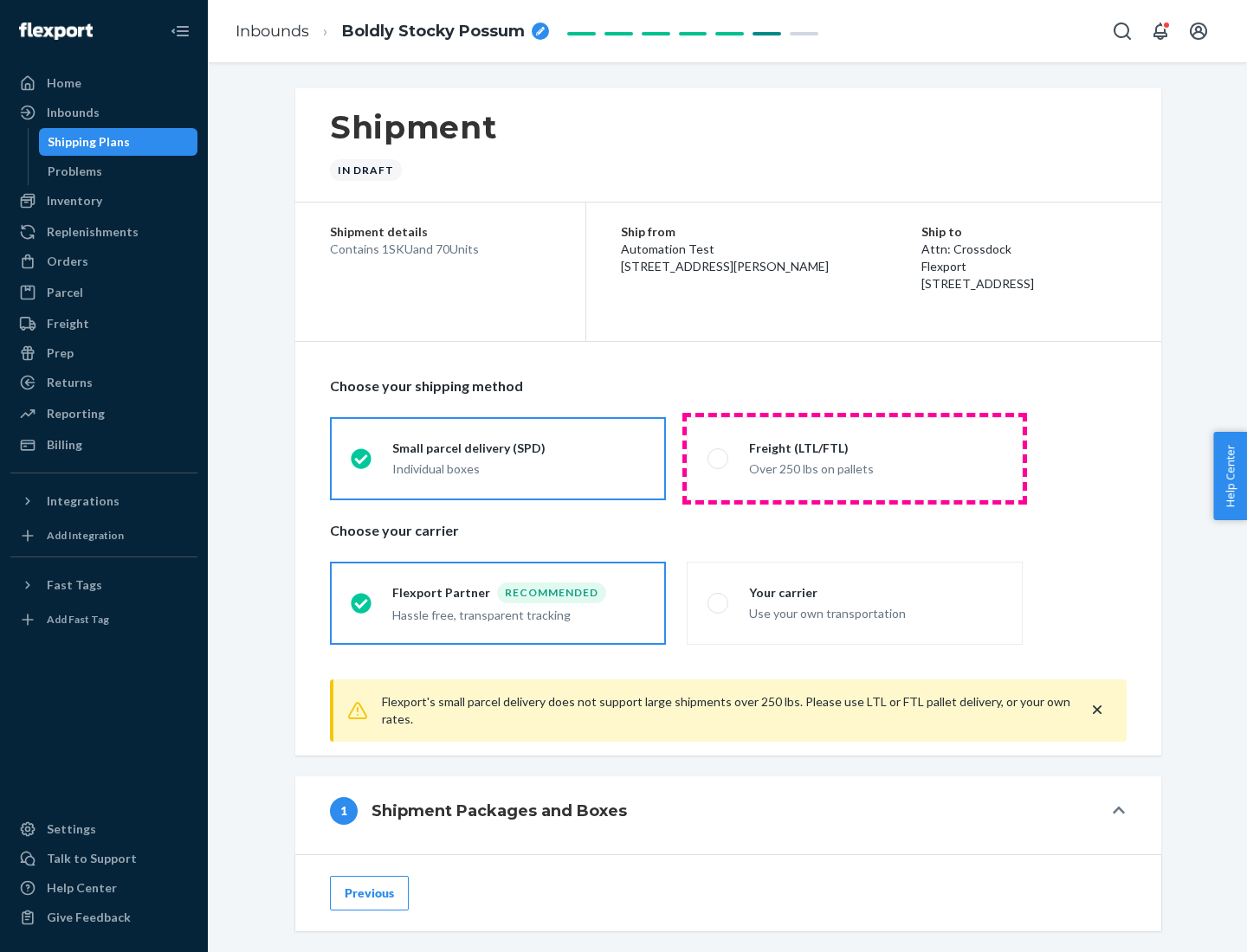
click at [854, 458] on div "Over 250 lbs on pallets" at bounding box center [875, 467] width 253 height 21
click at [719, 458] on input "Freight (LTL/FTL) Over 250 lbs on pallets" at bounding box center [713, 459] width 11 height 11
radio input "true"
radio input "false"
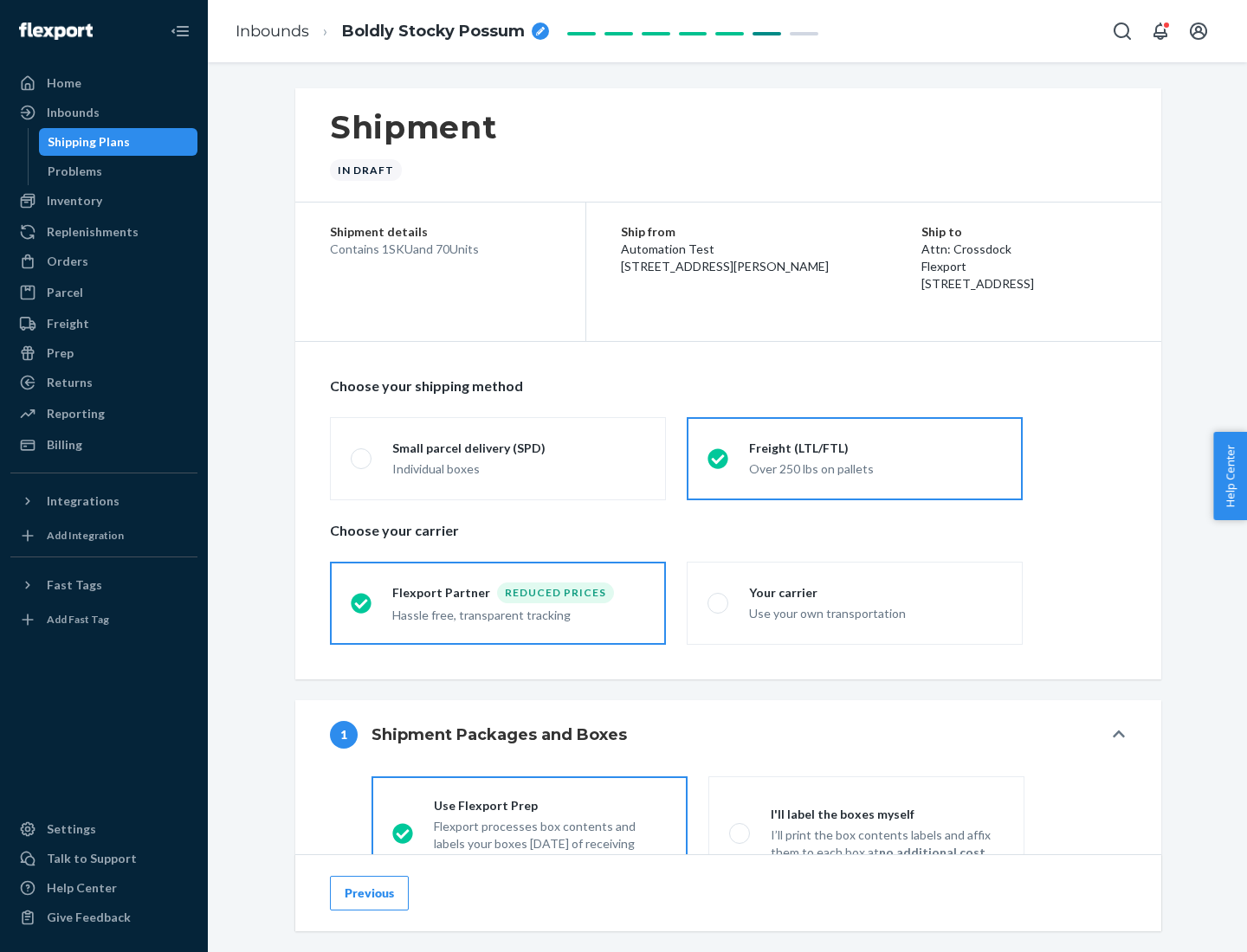
scroll to position [96, 0]
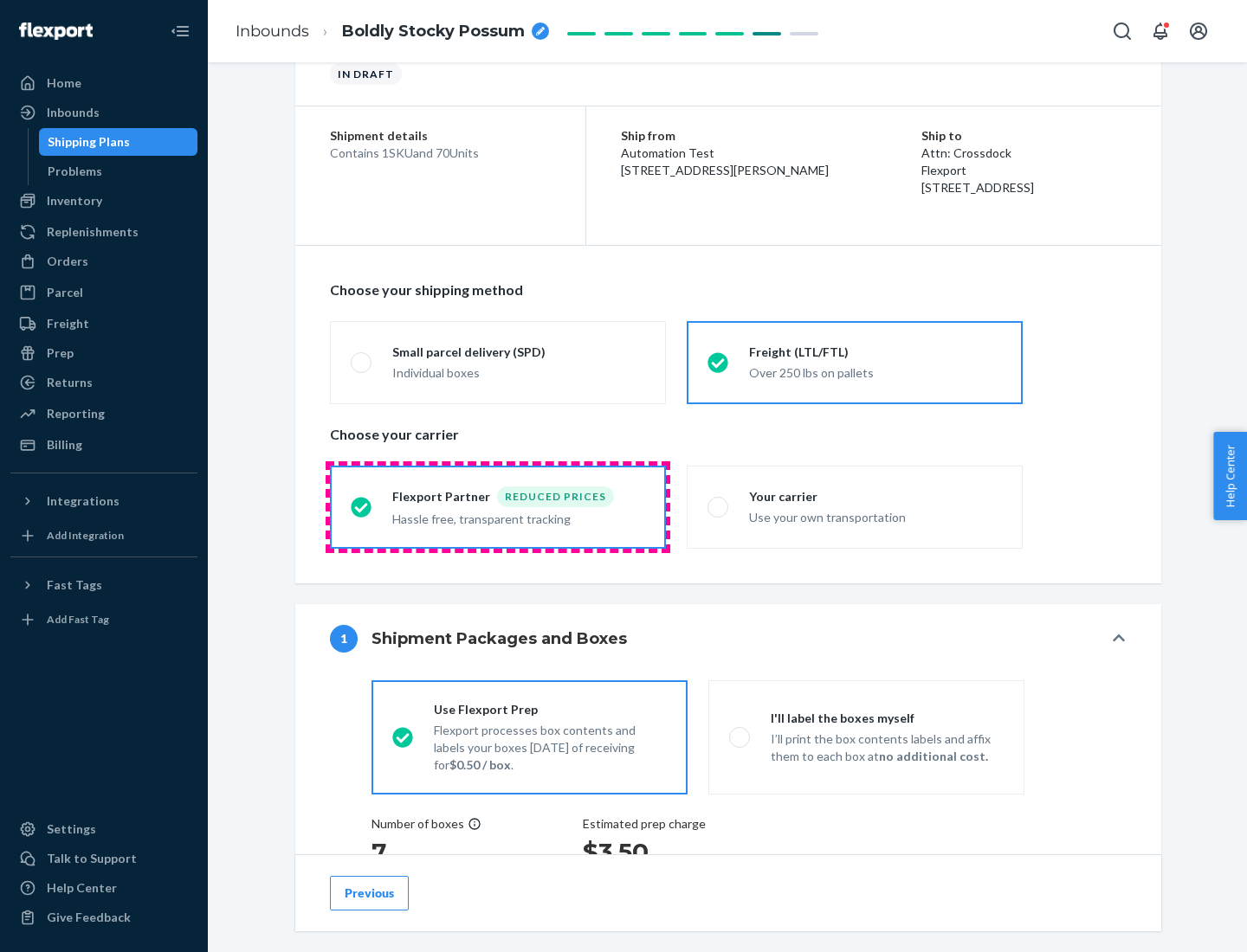
click at [498, 507] on div "Hassle free, transparent tracking" at bounding box center [519, 518] width 253 height 21
click at [362, 506] on input "Flexport Partner Reduced prices Hassle free, transparent tracking" at bounding box center [356, 507] width 11 height 11
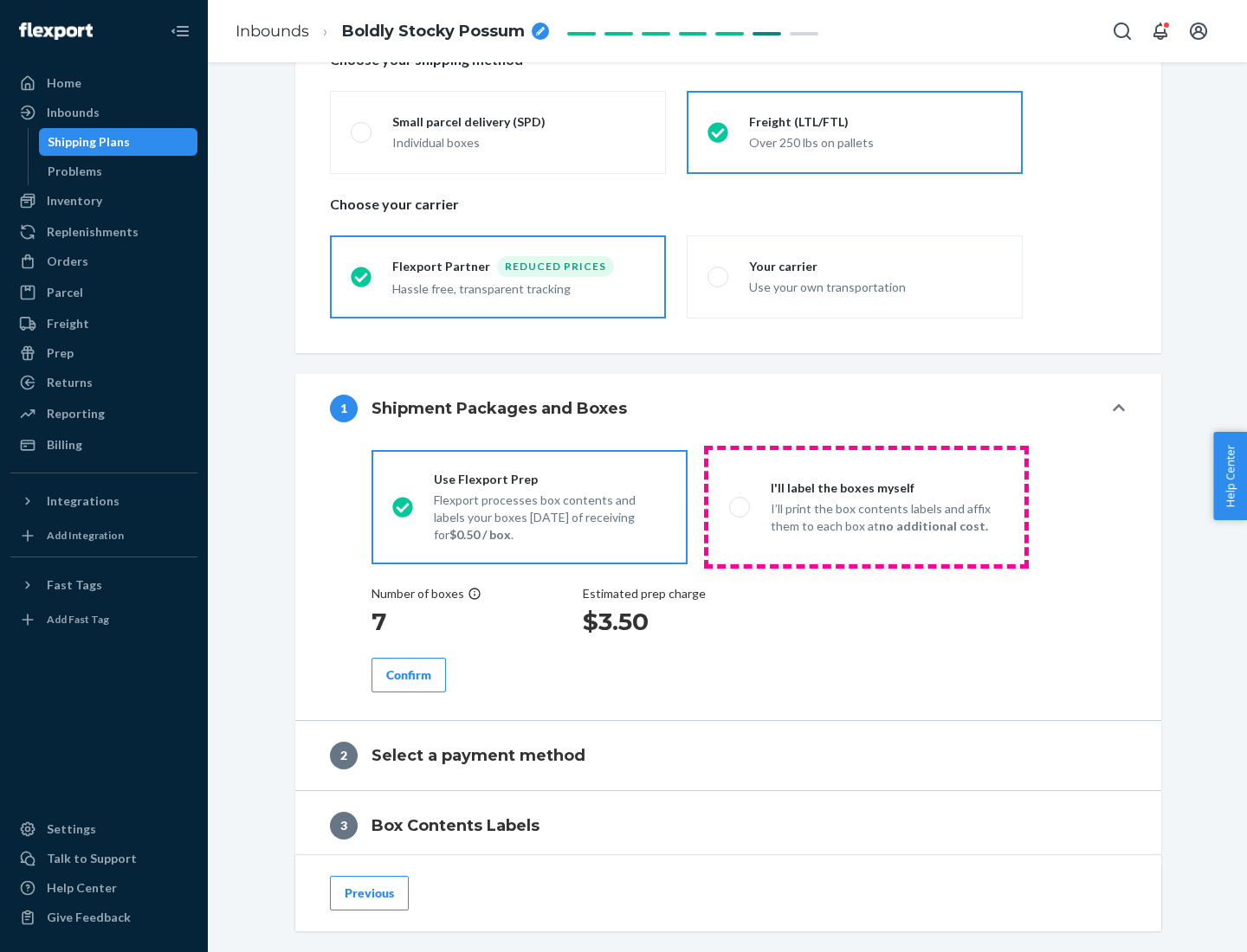
click at [866, 506] on p "I’ll print the box contents labels and affix them to each box at no additional …" at bounding box center [887, 518] width 233 height 34
click at [740, 506] on input "I'll label the boxes myself I’ll print the box contents labels and affix them t…" at bounding box center [735, 507] width 11 height 11
radio input "true"
radio input "false"
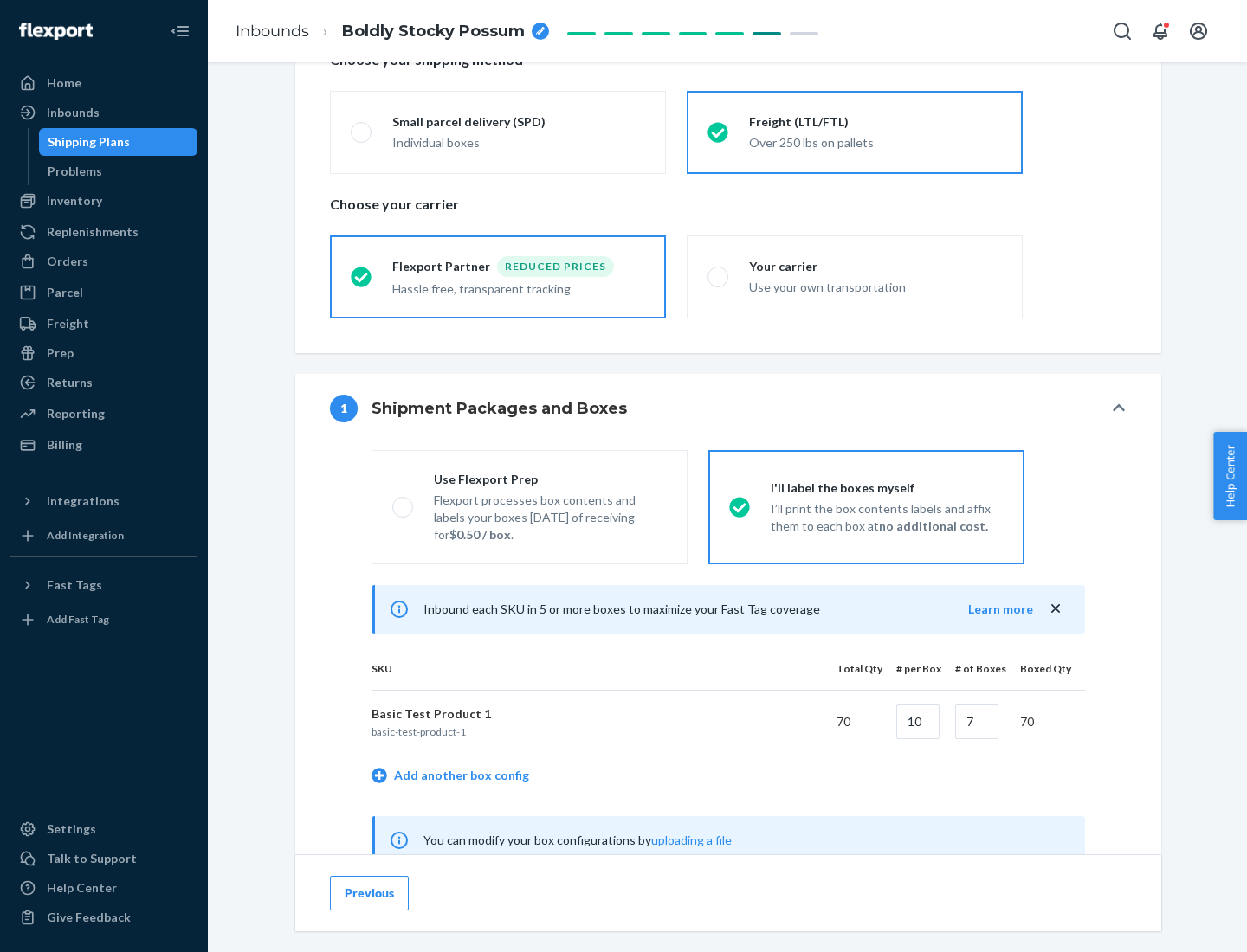
scroll to position [542, 0]
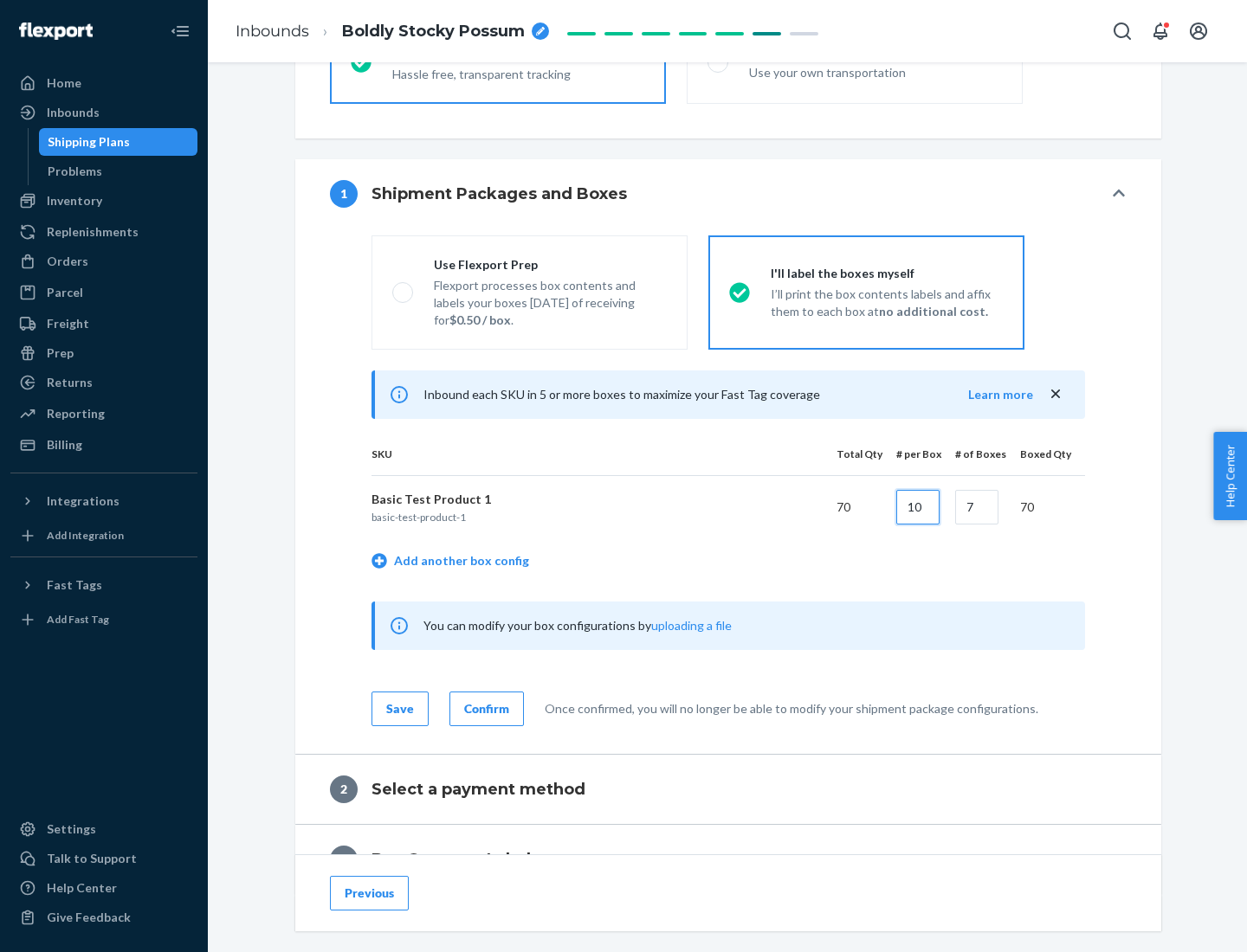
type input "10"
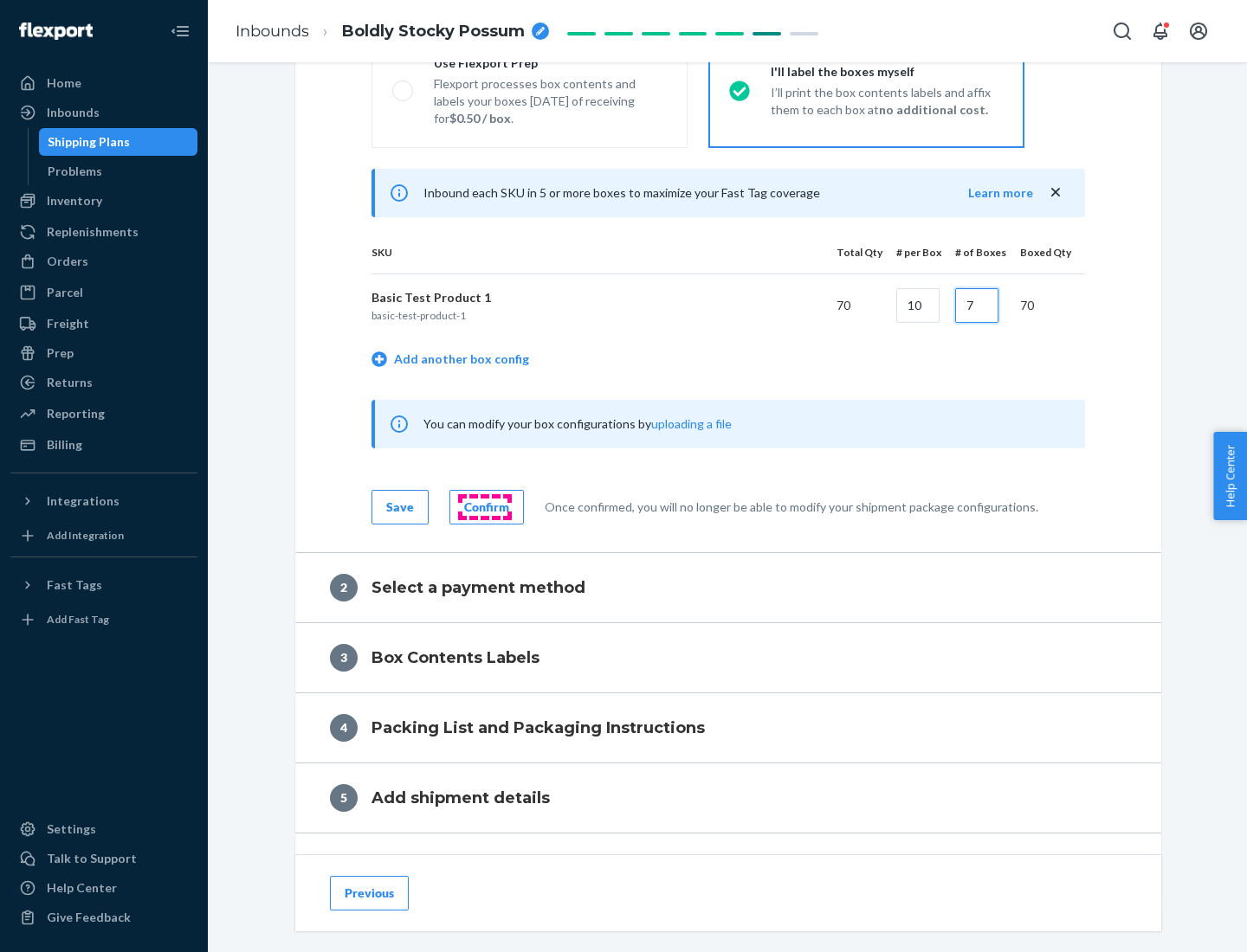
type input "7"
click at [484, 506] on div "Confirm" at bounding box center [486, 507] width 45 height 17
